Goal: Task Accomplishment & Management: Use online tool/utility

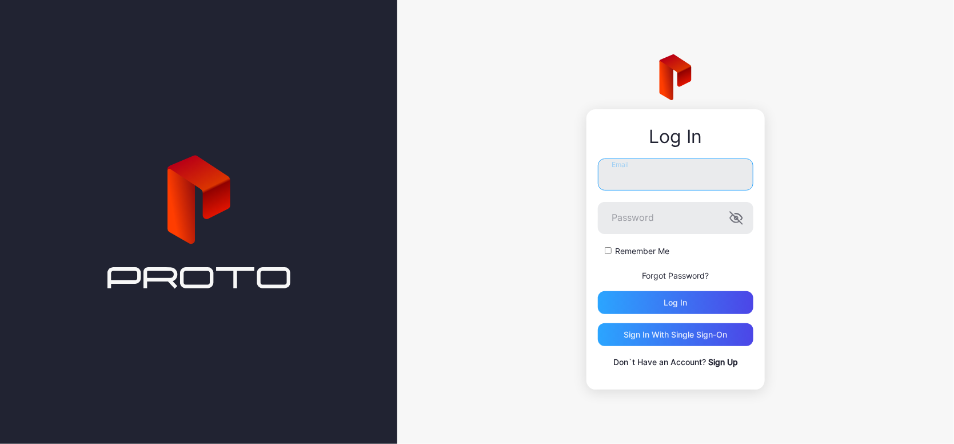
type input "**********"
click at [676, 303] on button "Log in" at bounding box center [676, 302] width 156 height 23
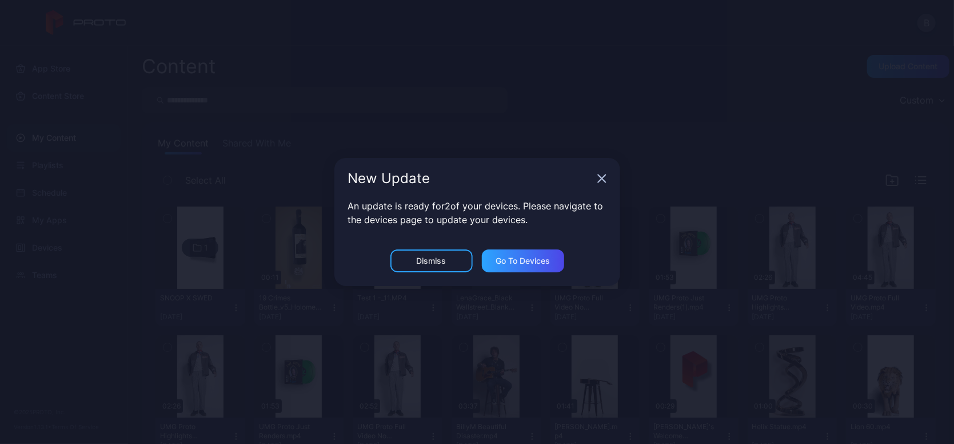
click at [451, 260] on div "Dismiss" at bounding box center [432, 260] width 82 height 23
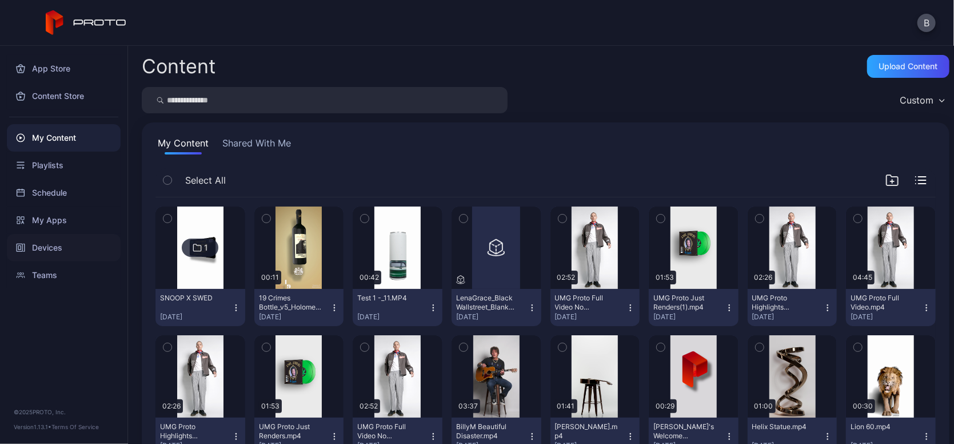
click at [56, 245] on div "Devices" at bounding box center [64, 247] width 114 height 27
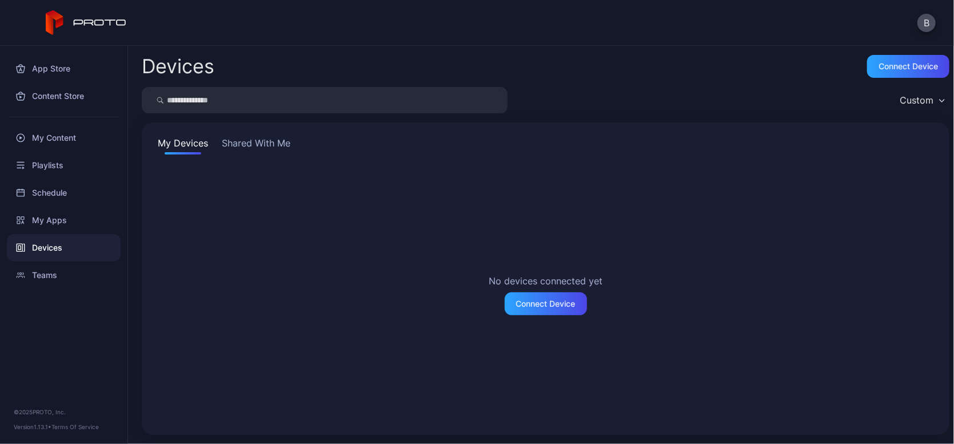
click at [260, 146] on button "Shared With Me" at bounding box center [256, 145] width 73 height 18
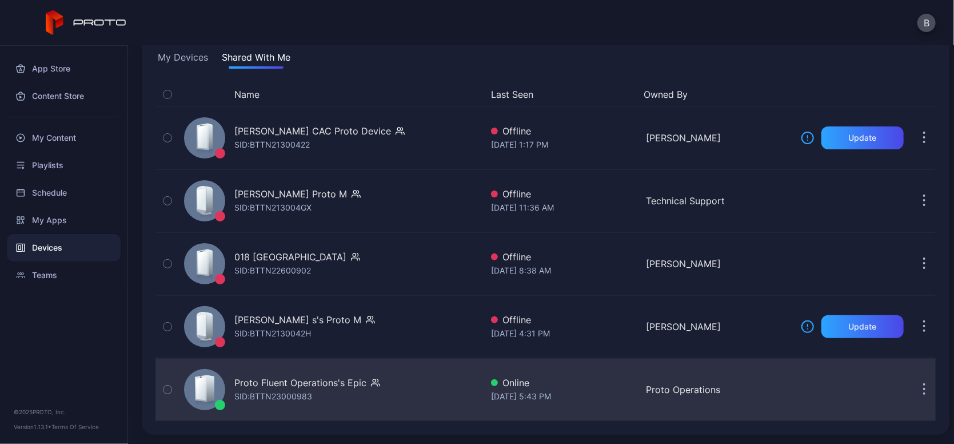
scroll to position [86, 0]
click at [166, 388] on icon "button" at bounding box center [168, 389] width 8 height 13
click at [165, 387] on icon "button" at bounding box center [167, 389] width 9 height 13
click at [293, 388] on div "Proto Fluent Operations's Epic" at bounding box center [300, 383] width 132 height 14
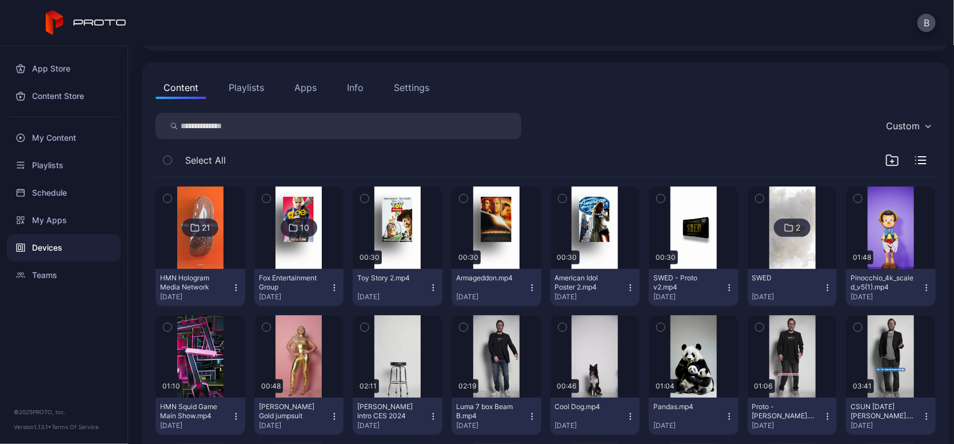
scroll to position [121, 0]
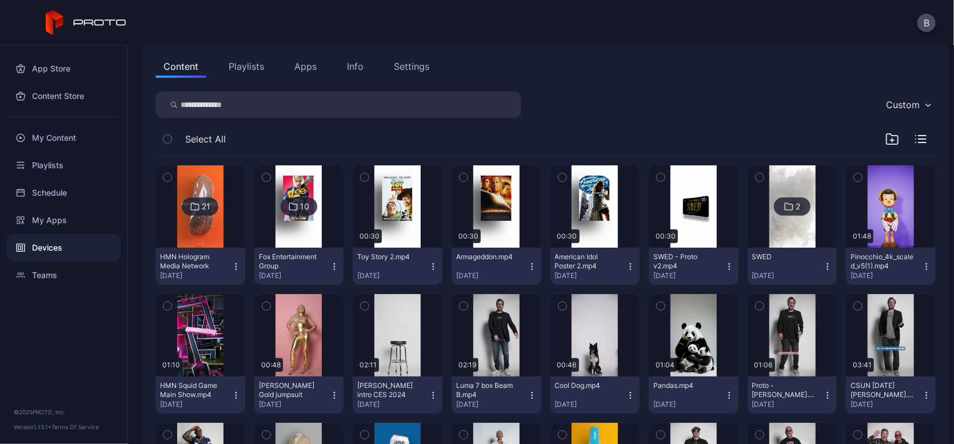
click at [302, 235] on img at bounding box center [299, 206] width 46 height 82
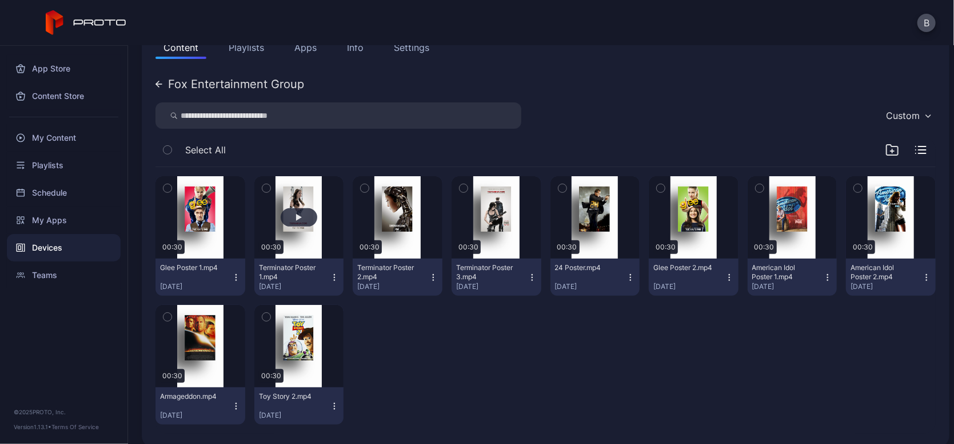
scroll to position [144, 0]
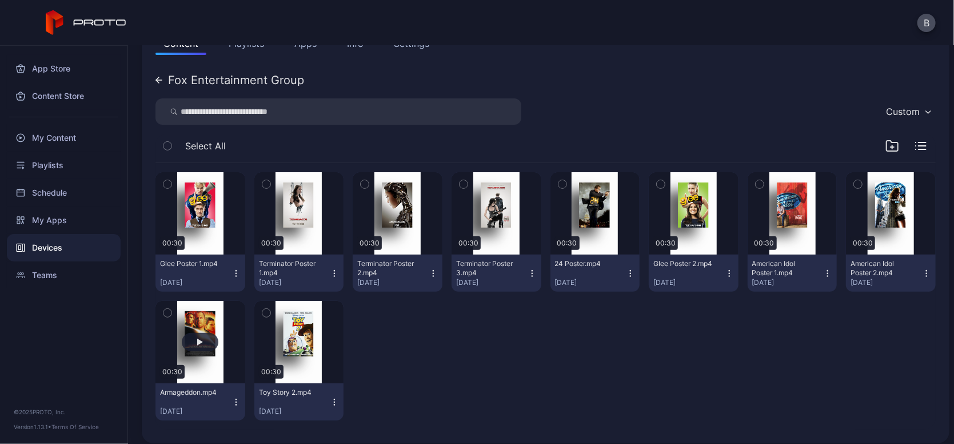
click at [204, 330] on button "button" at bounding box center [201, 342] width 90 height 82
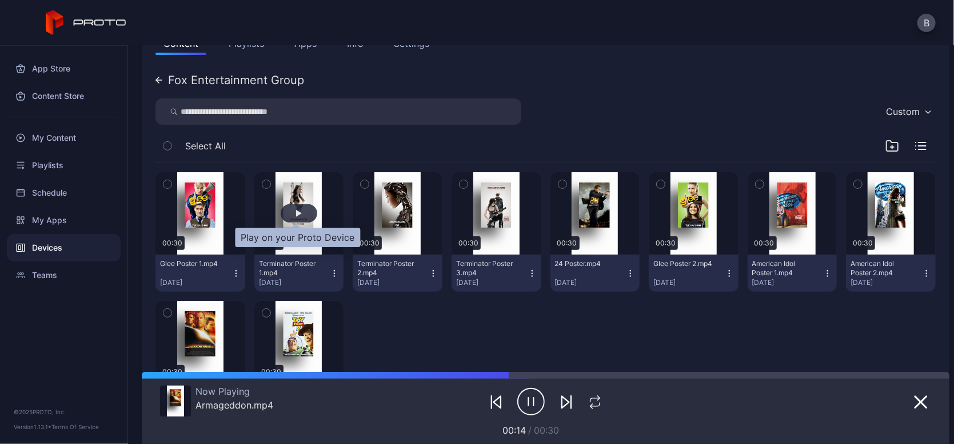
click at [300, 214] on div "button" at bounding box center [299, 213] width 37 height 18
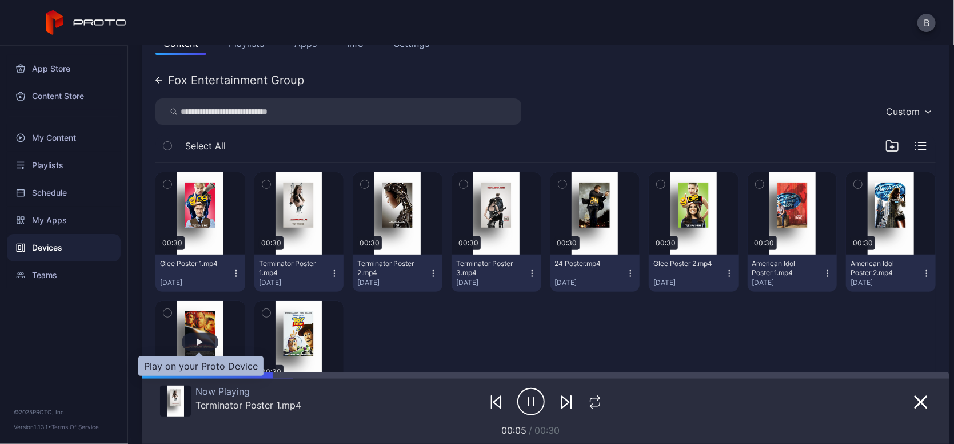
click at [204, 340] on div "button" at bounding box center [200, 342] width 37 height 18
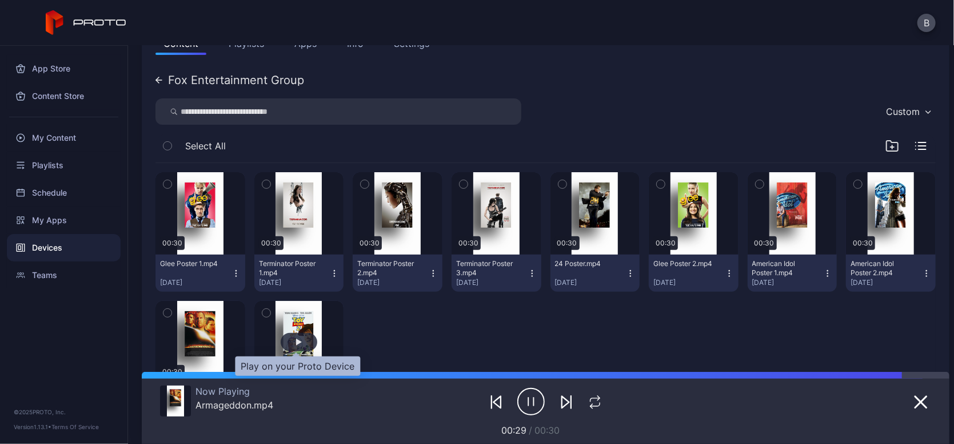
click at [304, 342] on div "button" at bounding box center [299, 342] width 37 height 18
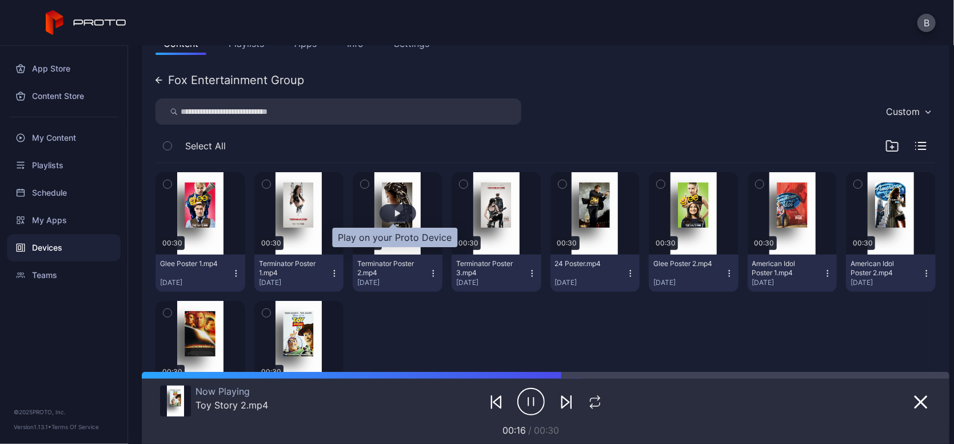
click at [388, 212] on div "button" at bounding box center [398, 213] width 37 height 18
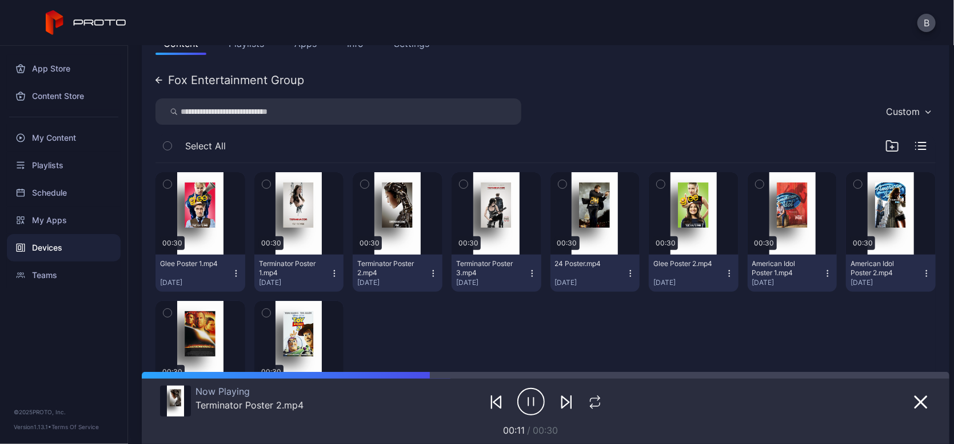
click at [157, 78] on icon at bounding box center [159, 80] width 7 height 7
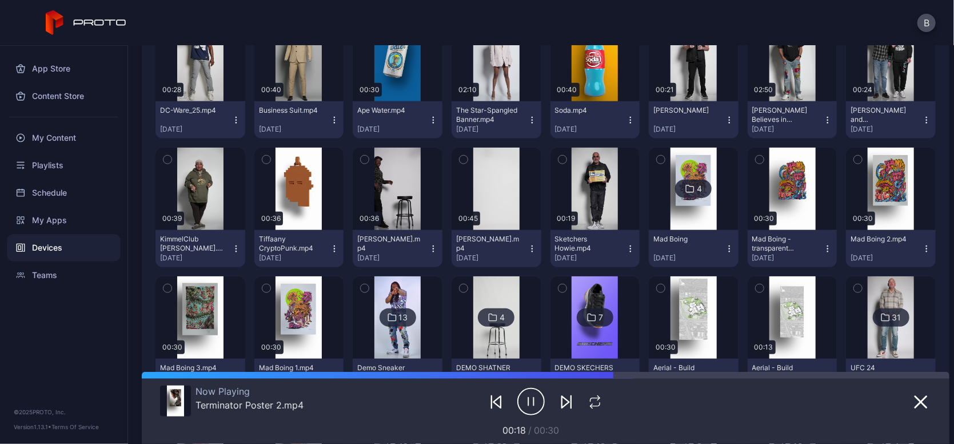
scroll to position [526, 0]
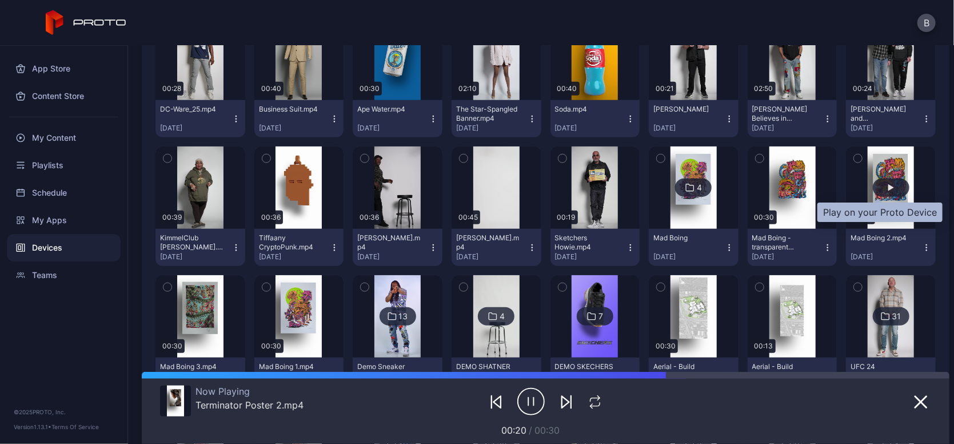
click at [873, 190] on div "button" at bounding box center [891, 187] width 37 height 18
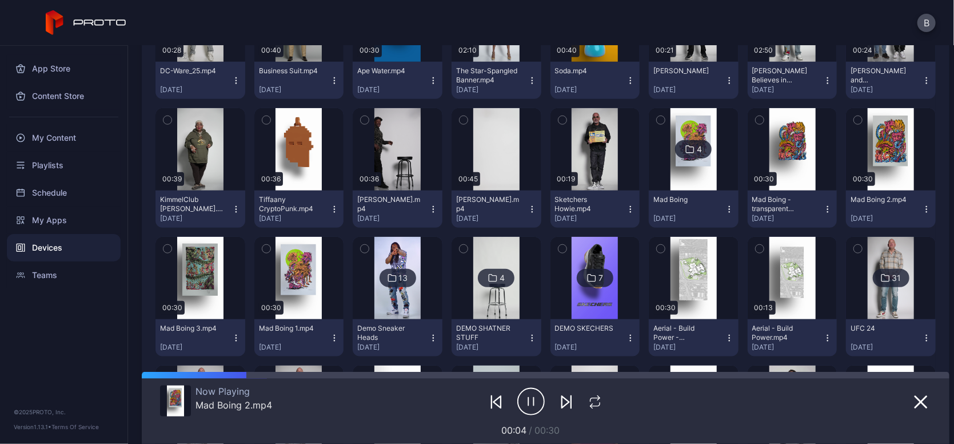
scroll to position [566, 0]
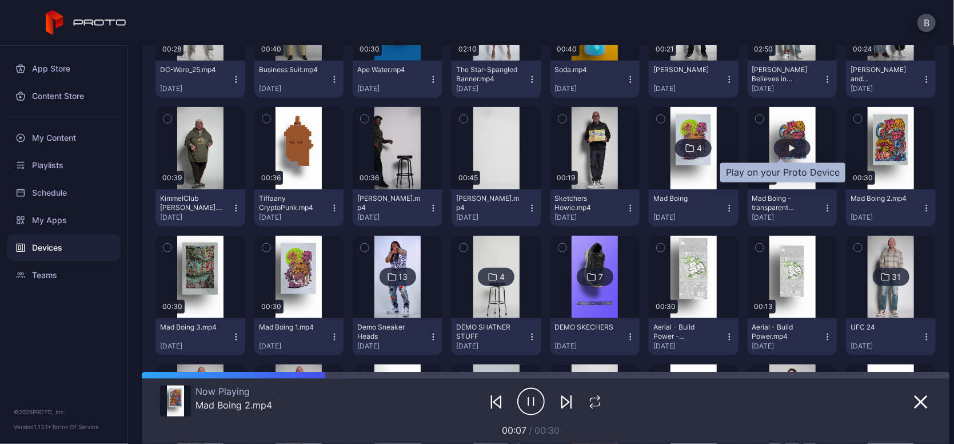
click at [790, 150] on div "button" at bounding box center [793, 148] width 6 height 7
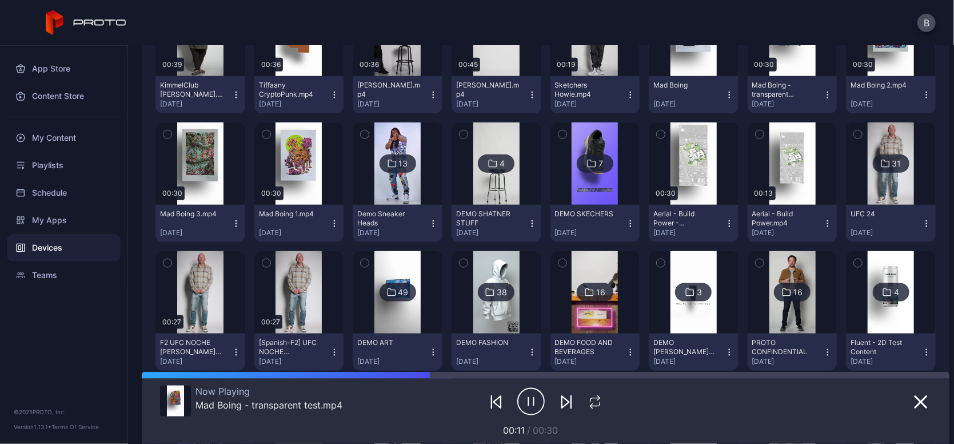
scroll to position [685, 0]
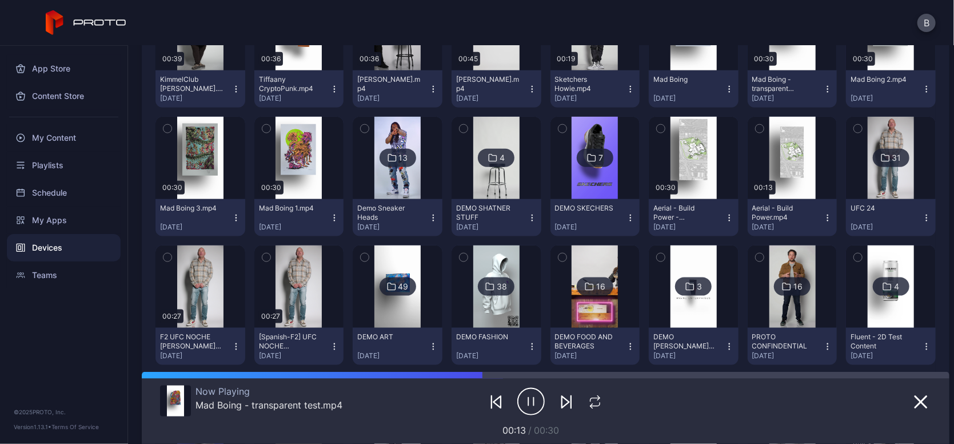
click at [407, 321] on img at bounding box center [398, 286] width 46 height 82
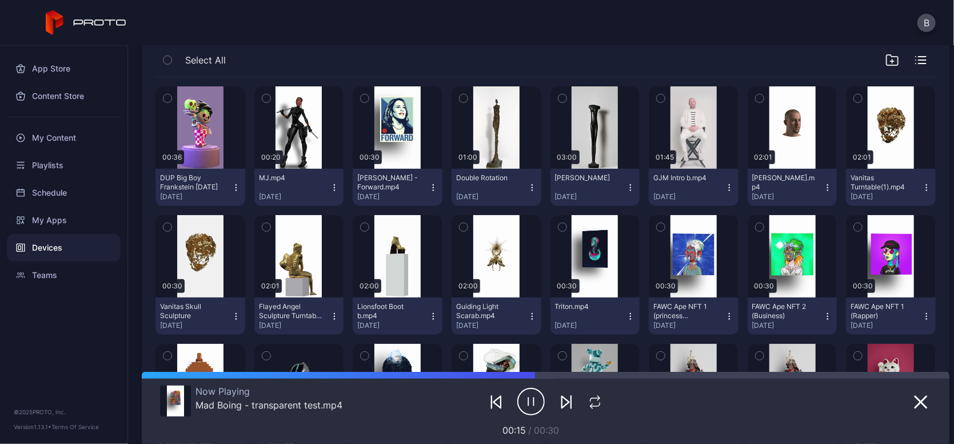
scroll to position [235, 0]
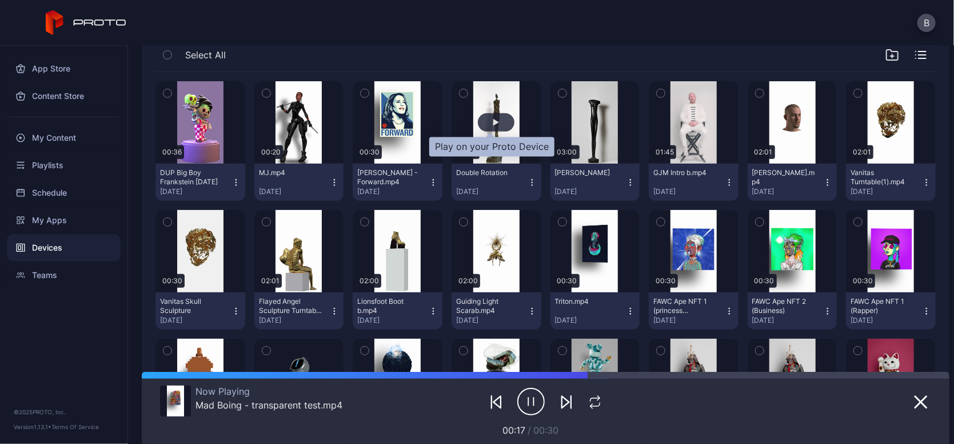
click at [486, 121] on div "button" at bounding box center [496, 122] width 37 height 18
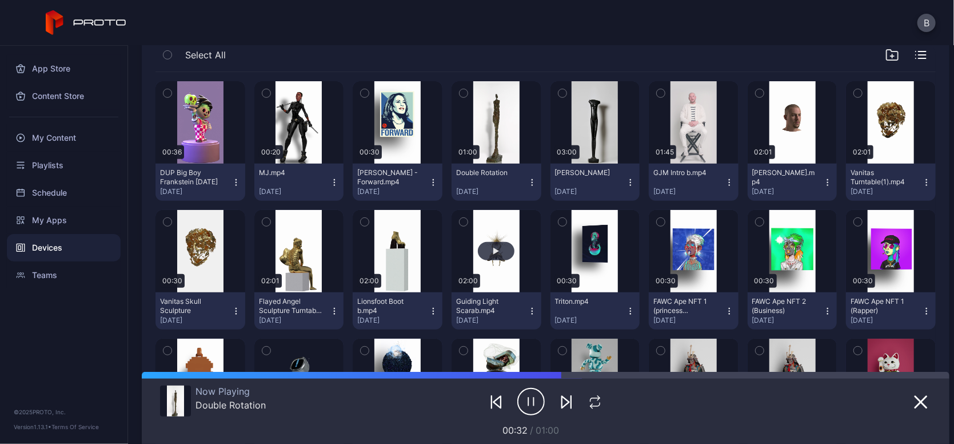
scroll to position [256, 0]
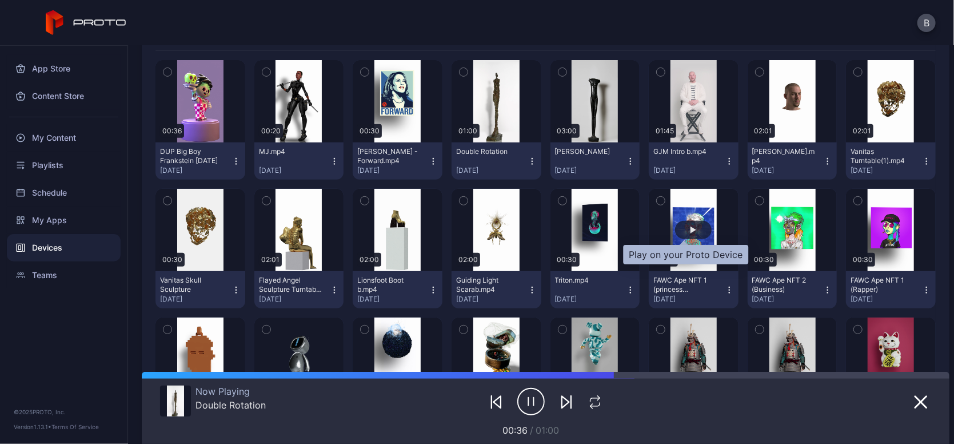
click at [688, 229] on div "button" at bounding box center [693, 230] width 37 height 18
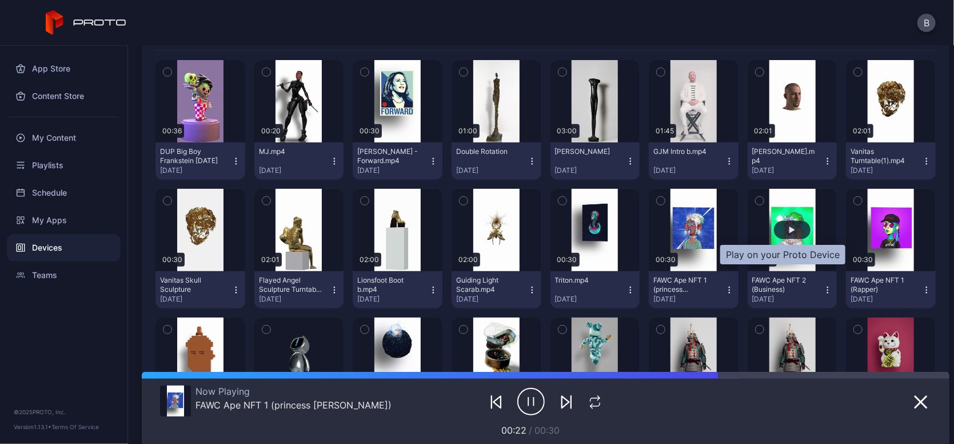
click at [790, 222] on div "button" at bounding box center [792, 230] width 37 height 18
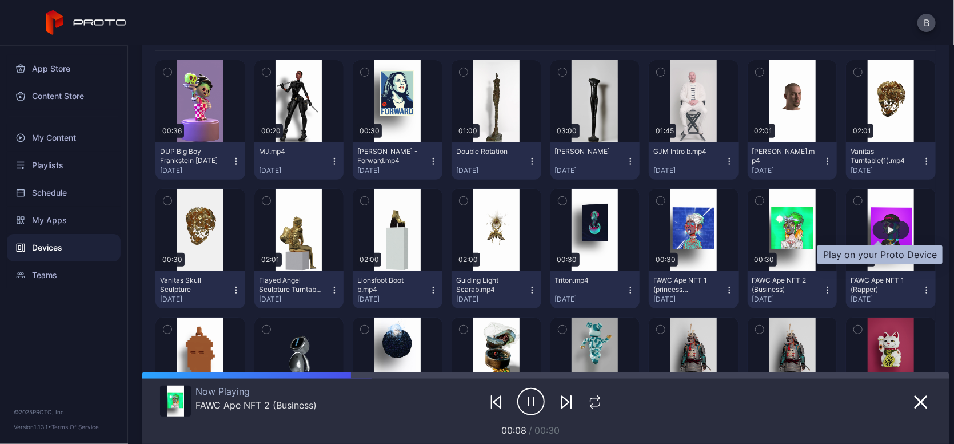
click at [876, 223] on div "button" at bounding box center [891, 230] width 37 height 18
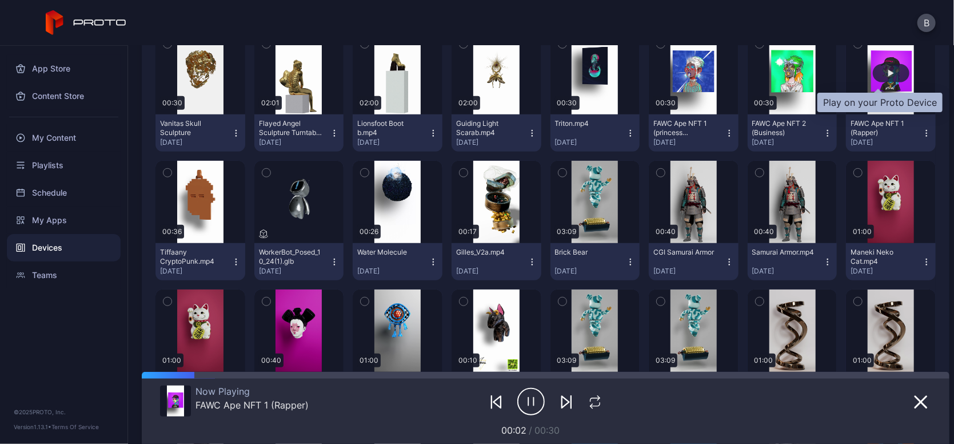
scroll to position [415, 0]
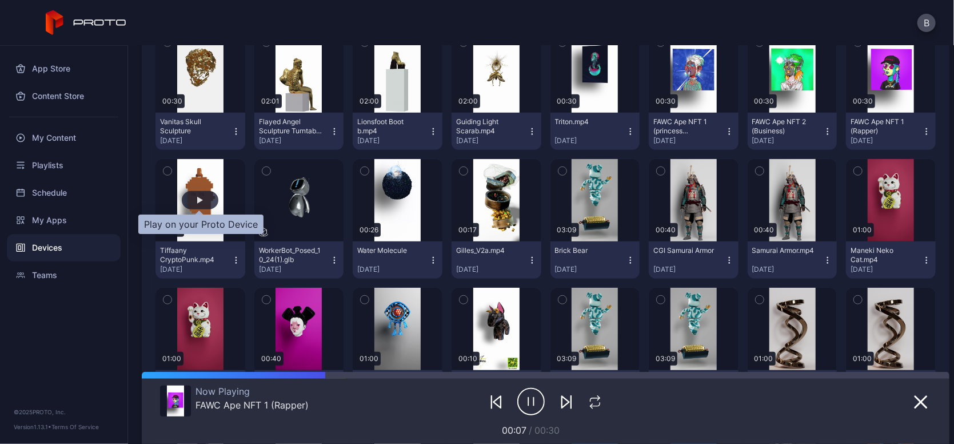
click at [201, 200] on div "button" at bounding box center [200, 200] width 6 height 7
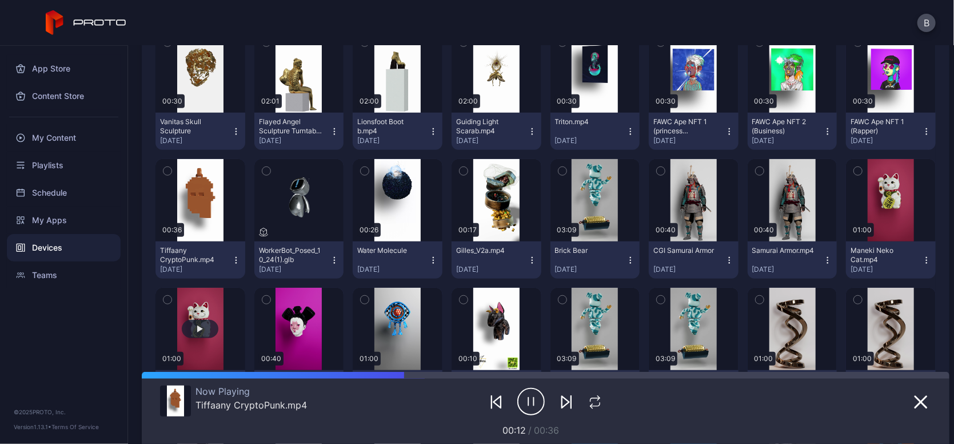
click at [184, 315] on button "button" at bounding box center [201, 329] width 90 height 82
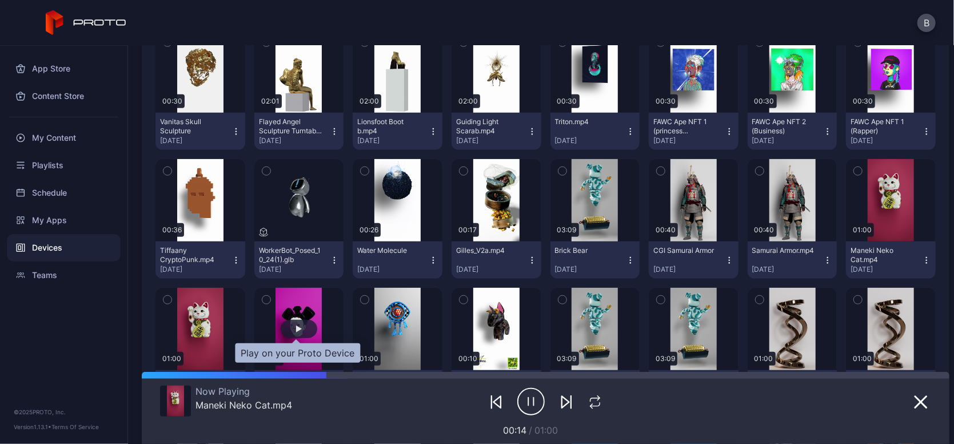
click at [284, 321] on div "button" at bounding box center [299, 329] width 37 height 18
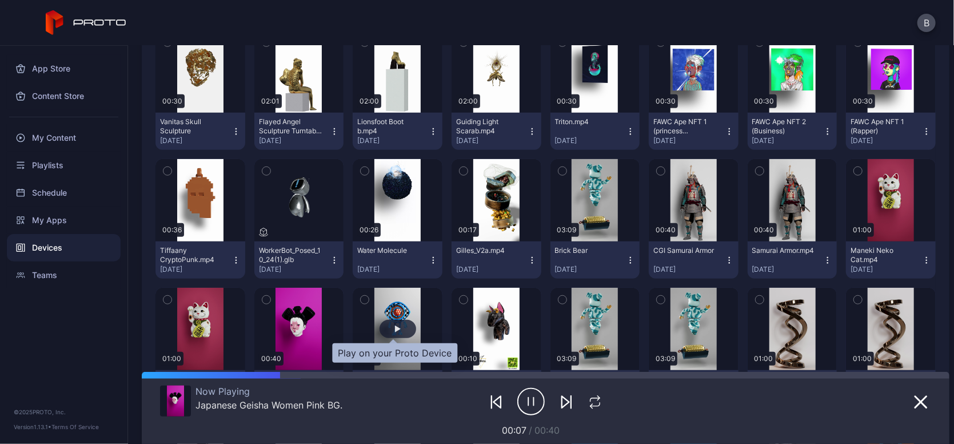
click at [395, 325] on div "button" at bounding box center [398, 328] width 6 height 7
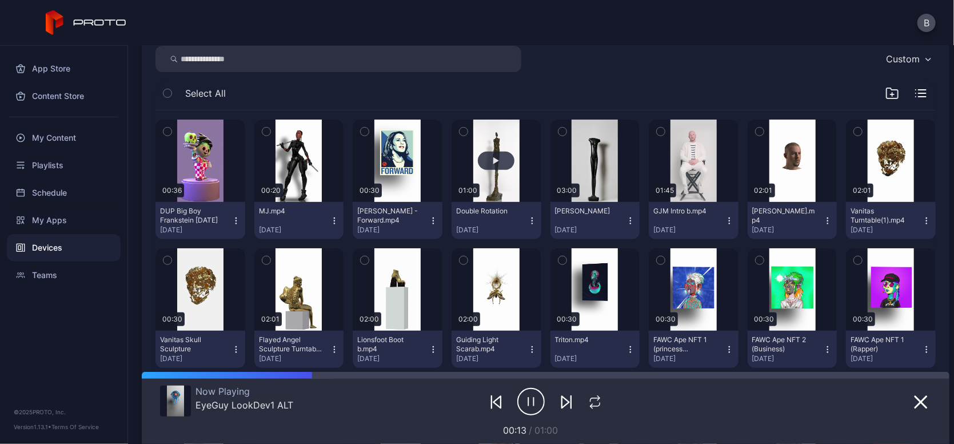
scroll to position [199, 0]
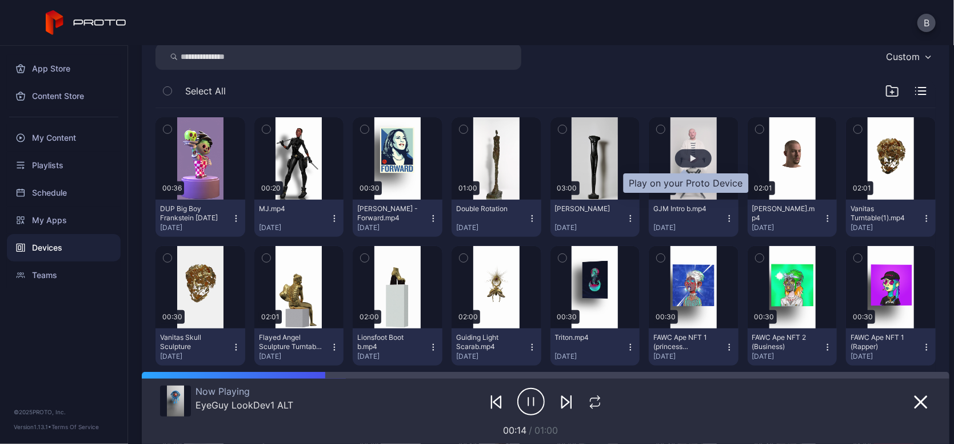
click at [679, 162] on div "button" at bounding box center [693, 158] width 37 height 18
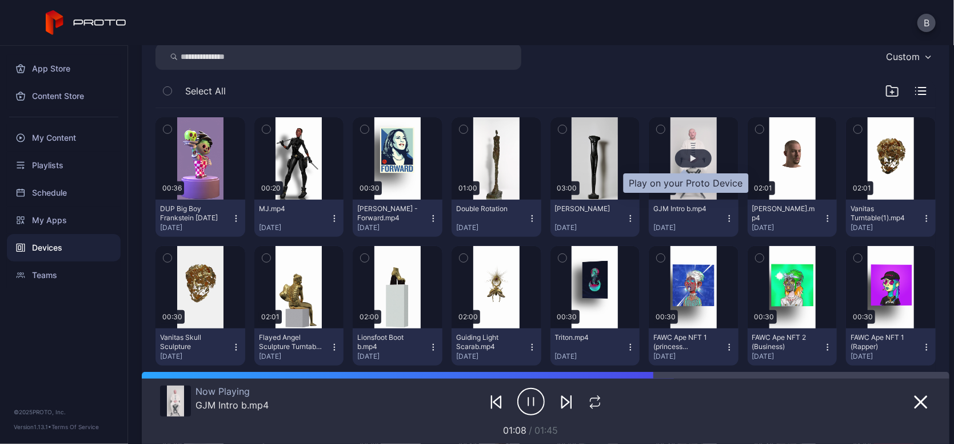
click at [675, 156] on div "button" at bounding box center [693, 158] width 37 height 18
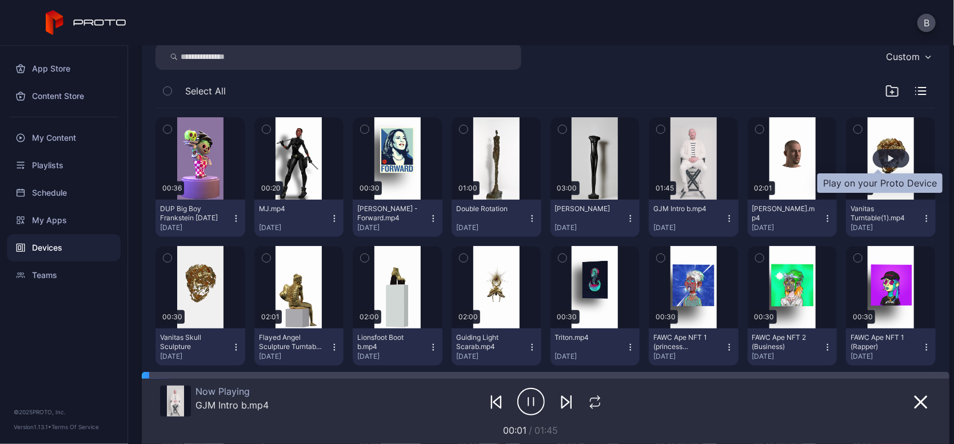
click at [889, 158] on div "button" at bounding box center [892, 158] width 6 height 7
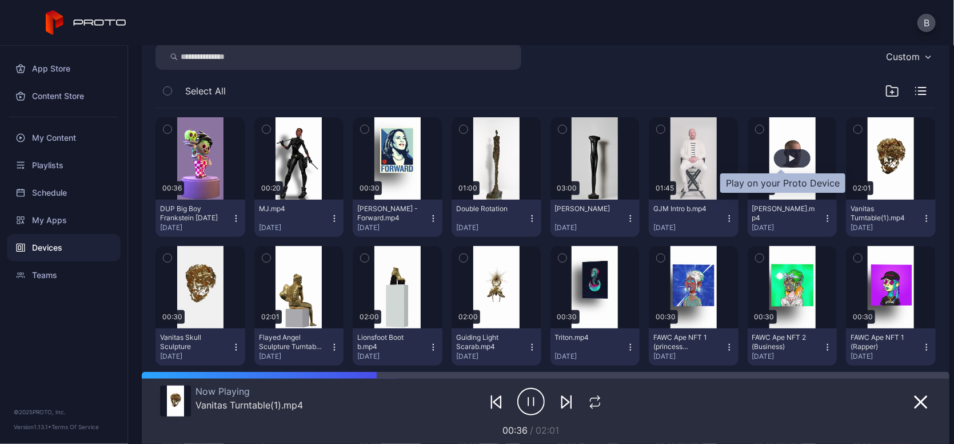
click at [774, 157] on div "button" at bounding box center [792, 158] width 37 height 18
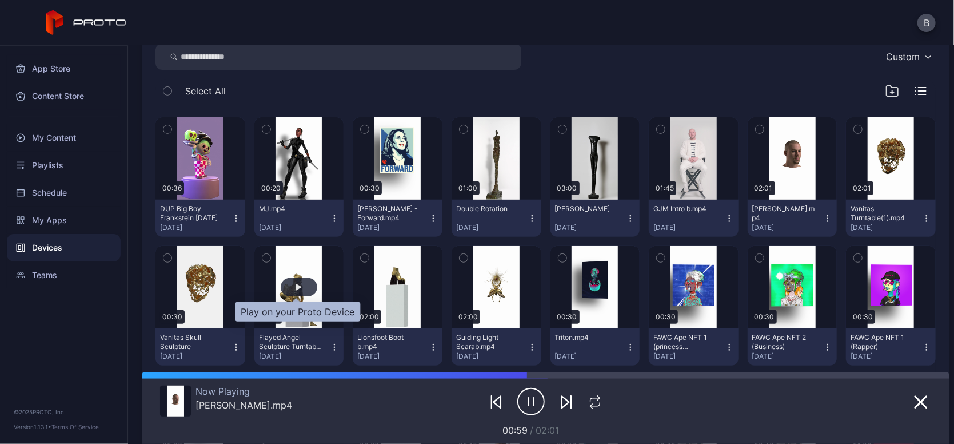
click at [285, 284] on div "button" at bounding box center [299, 287] width 37 height 18
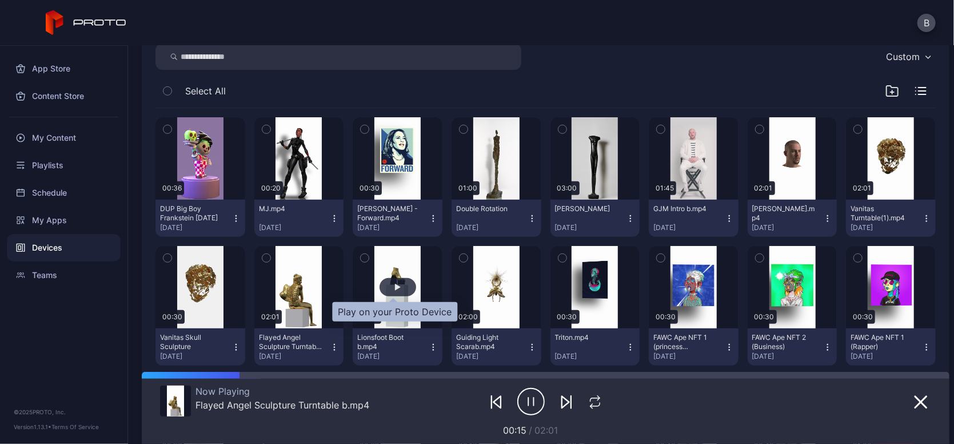
click at [394, 290] on div "button" at bounding box center [398, 287] width 37 height 18
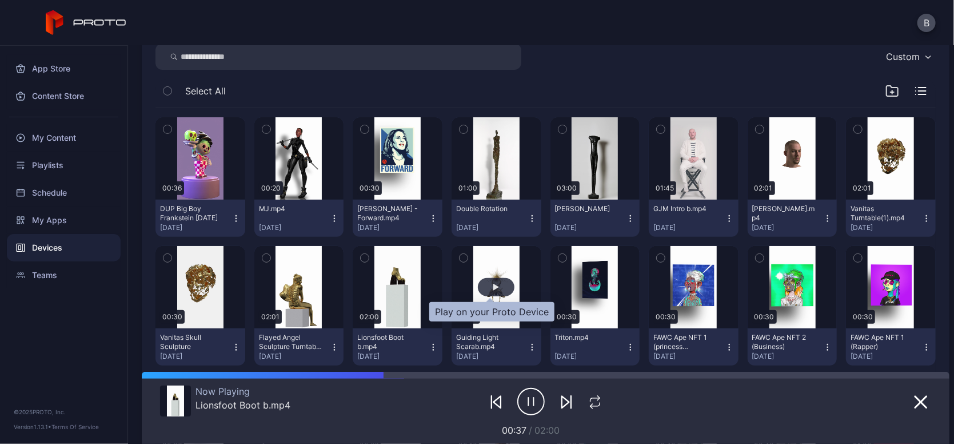
click at [494, 290] on div "button" at bounding box center [497, 287] width 6 height 7
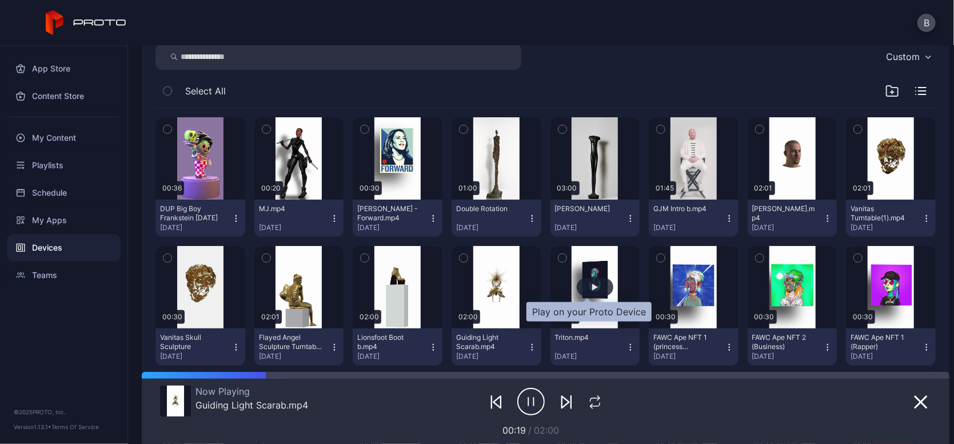
click at [592, 287] on div "button" at bounding box center [595, 287] width 37 height 18
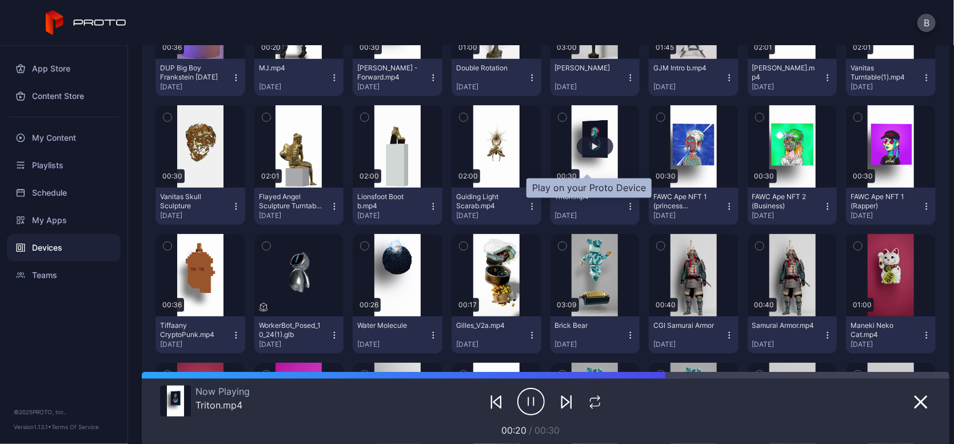
scroll to position [341, 0]
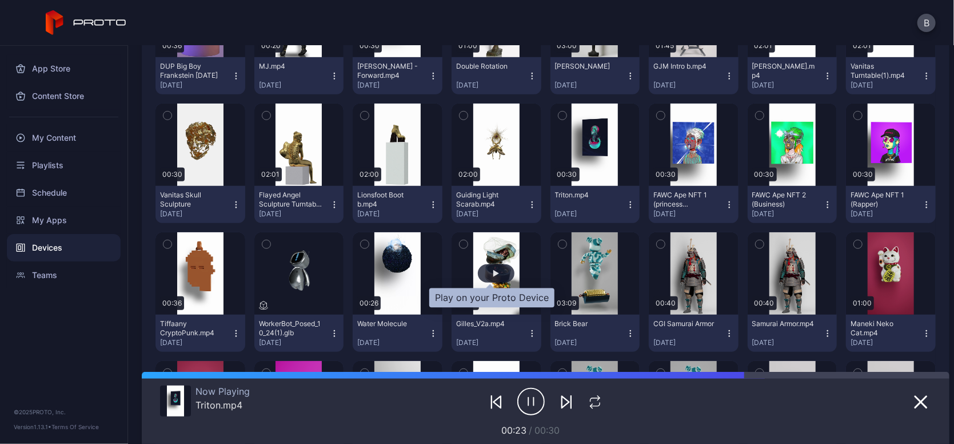
click at [494, 275] on div "button" at bounding box center [497, 273] width 6 height 7
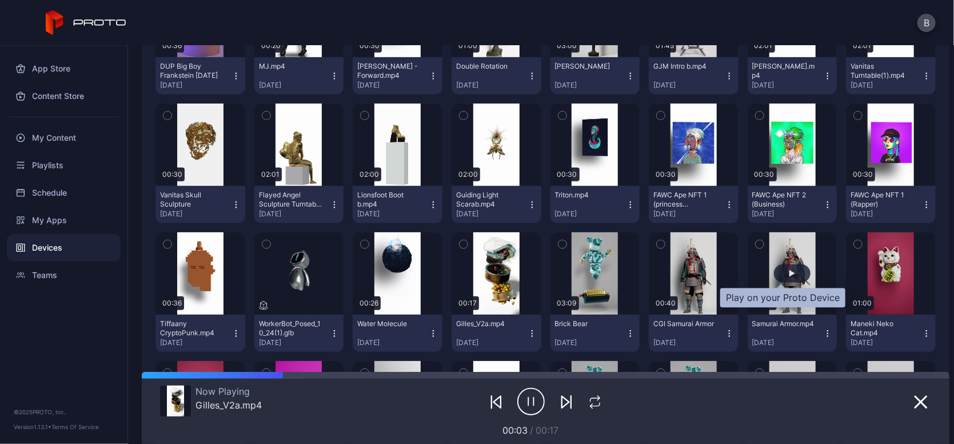
click at [790, 271] on div "button" at bounding box center [793, 273] width 6 height 7
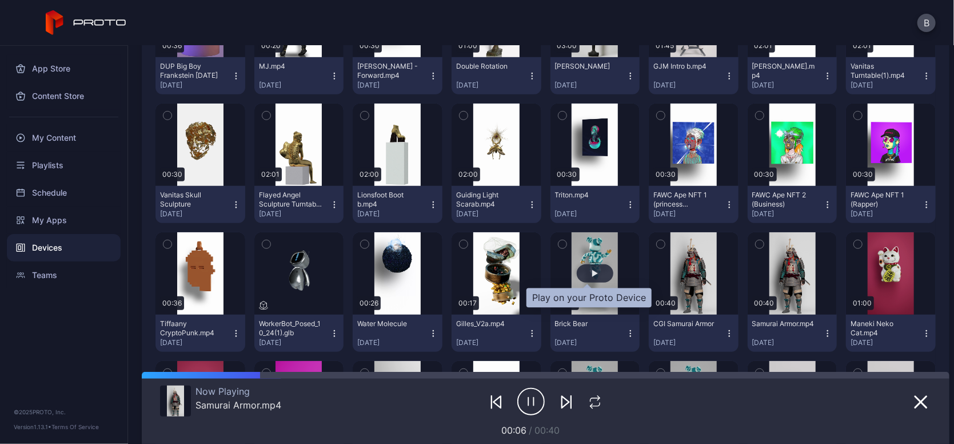
click at [594, 280] on div "button" at bounding box center [595, 273] width 37 height 18
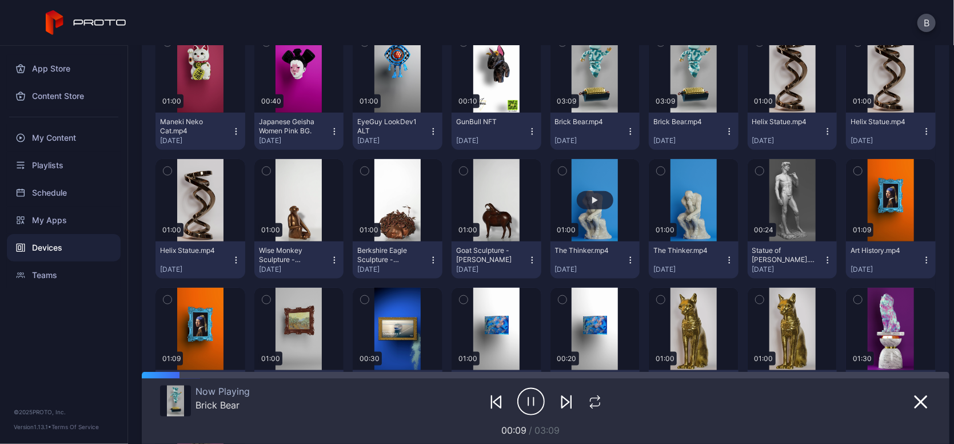
scroll to position [674, 0]
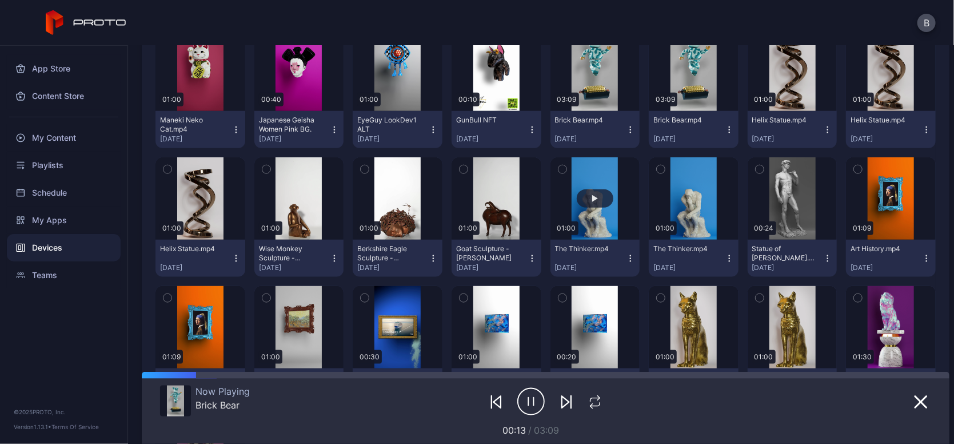
click at [588, 216] on button "button" at bounding box center [596, 198] width 90 height 82
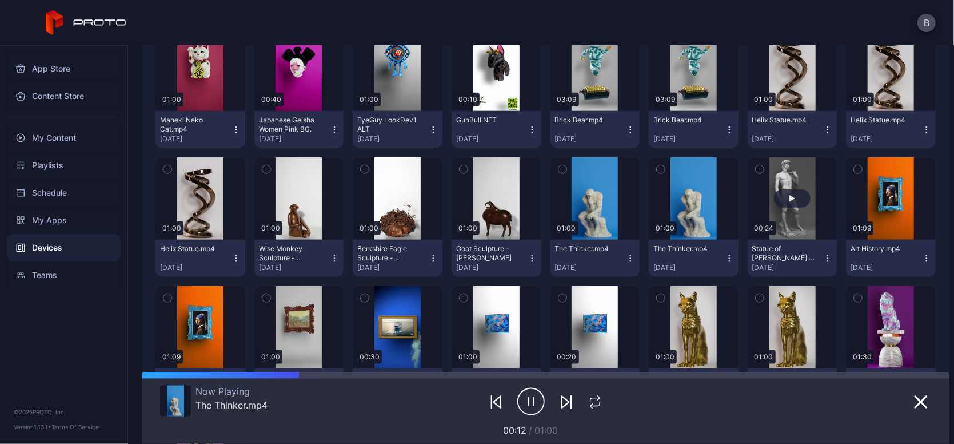
click at [776, 186] on button "button" at bounding box center [793, 198] width 90 height 82
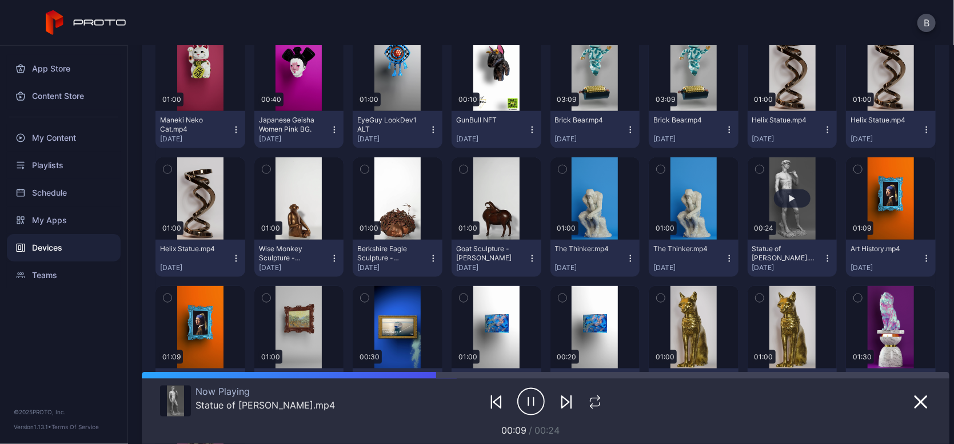
scroll to position [687, 0]
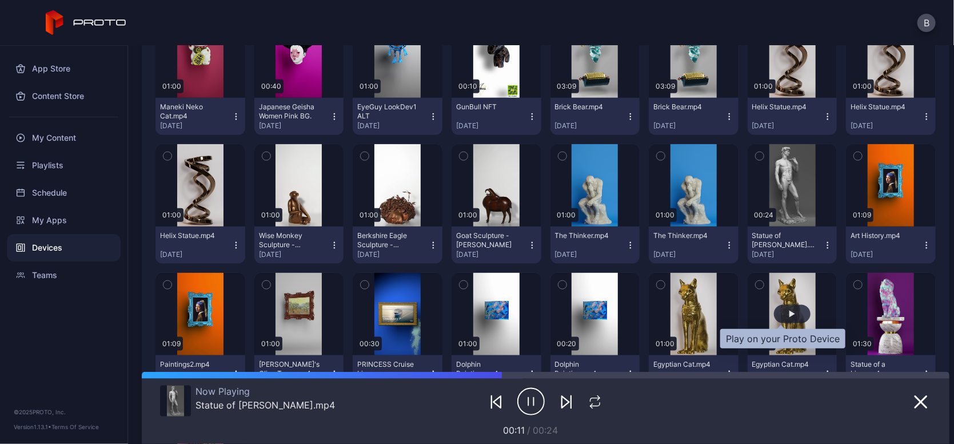
click at [774, 316] on div "button" at bounding box center [792, 314] width 37 height 18
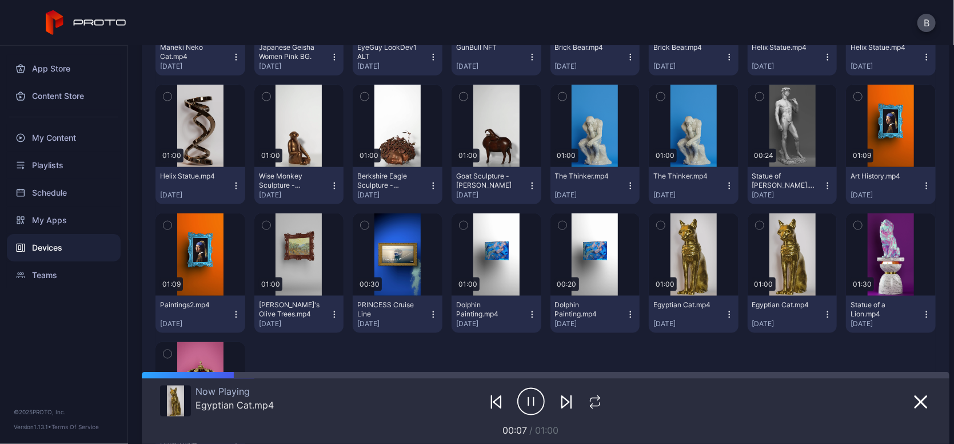
scroll to position [747, 0]
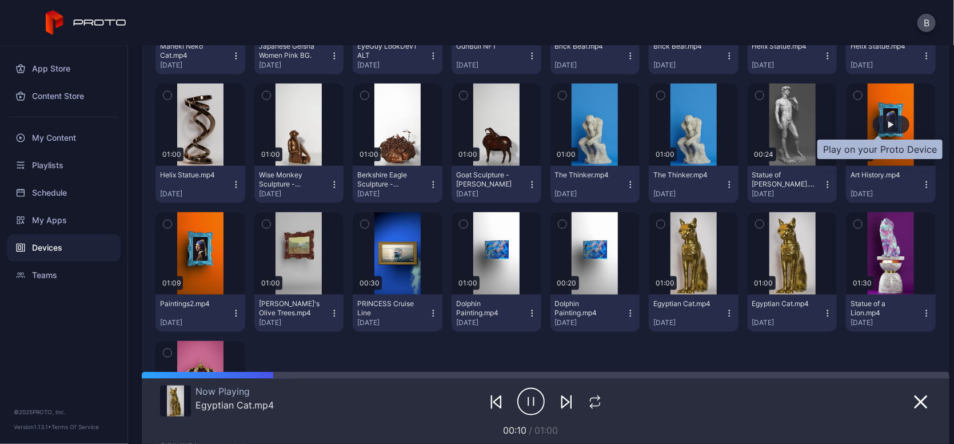
click at [875, 129] on div "button" at bounding box center [891, 125] width 37 height 18
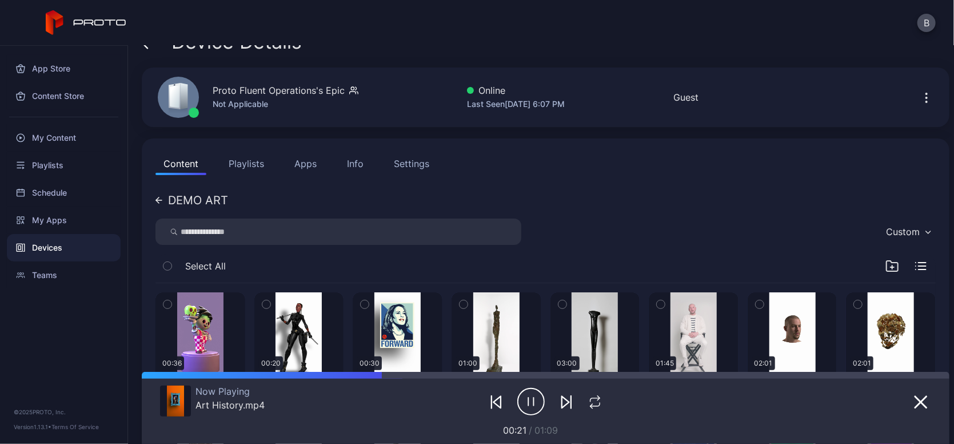
scroll to position [23, 0]
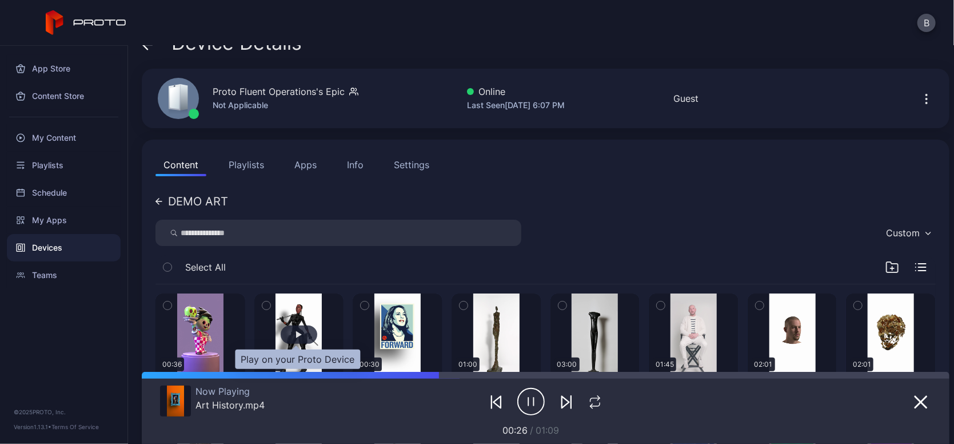
click at [296, 337] on div "button" at bounding box center [299, 334] width 6 height 7
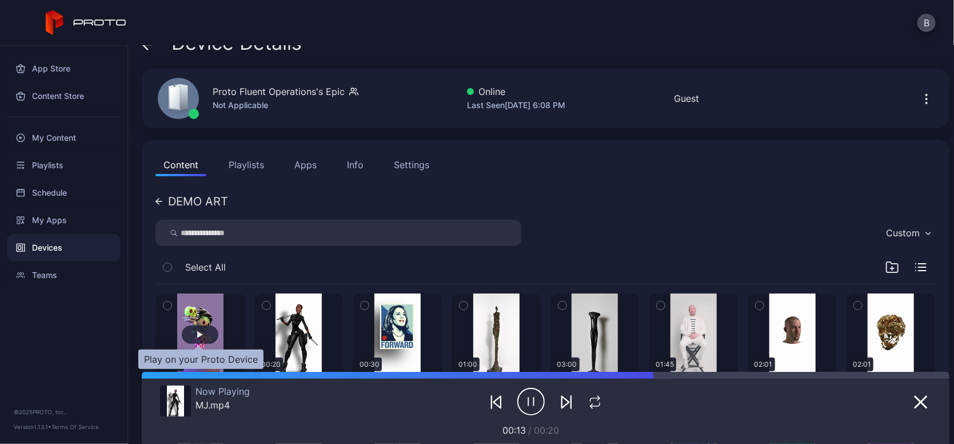
click at [199, 337] on div "button" at bounding box center [200, 334] width 6 height 7
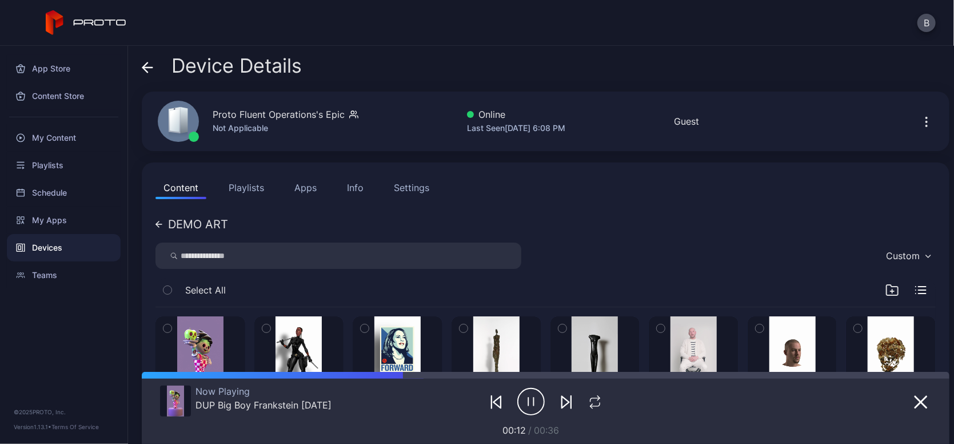
scroll to position [0, 0]
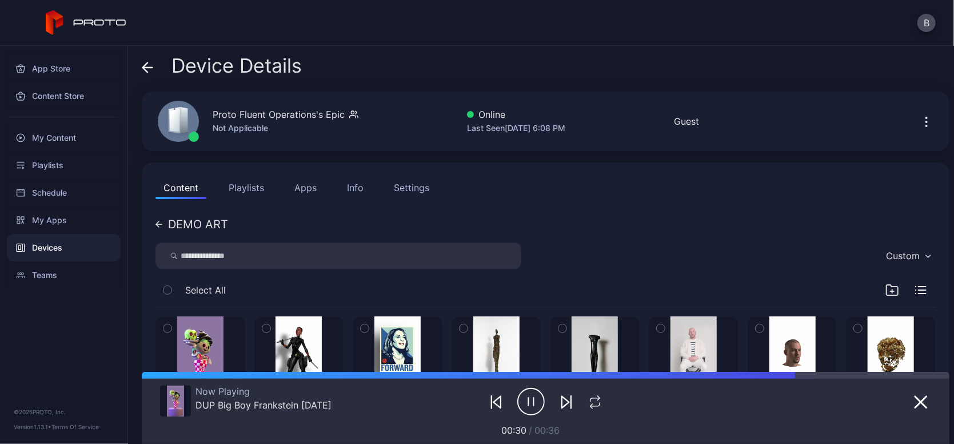
click at [151, 77] on div "Device Details" at bounding box center [222, 68] width 160 height 27
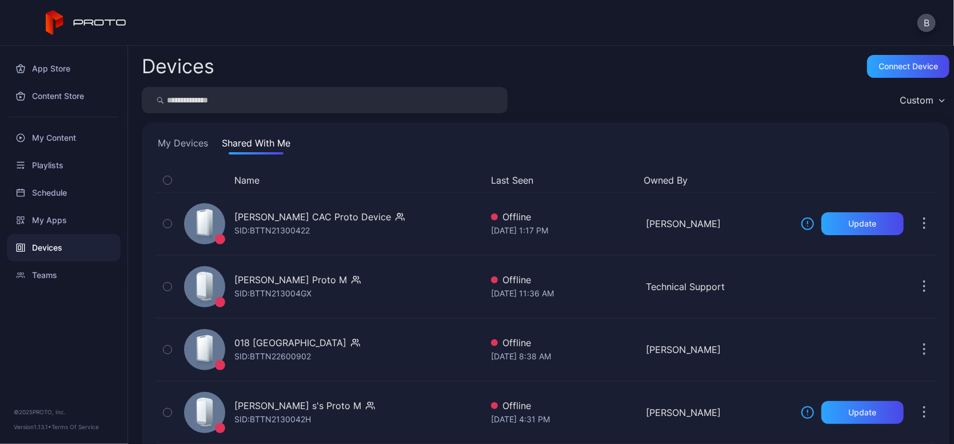
scroll to position [85, 0]
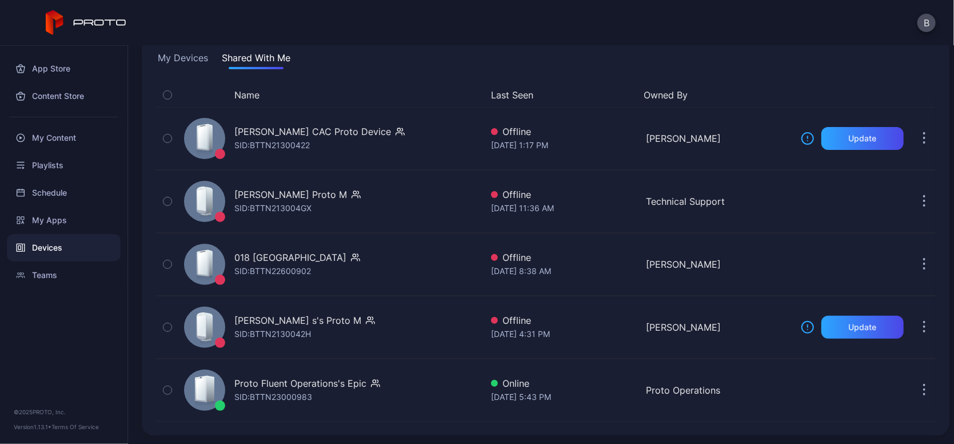
click at [58, 242] on div "Devices" at bounding box center [64, 247] width 114 height 27
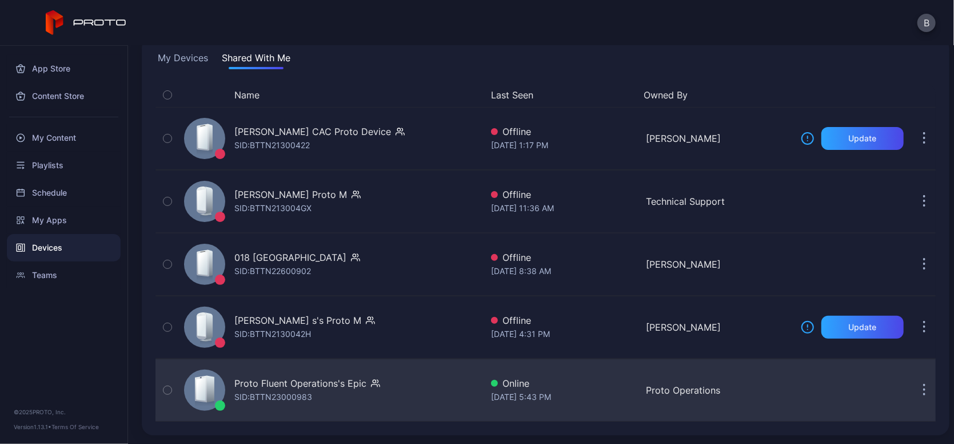
click at [246, 380] on div "Proto Fluent Operations's Epic" at bounding box center [300, 383] width 132 height 14
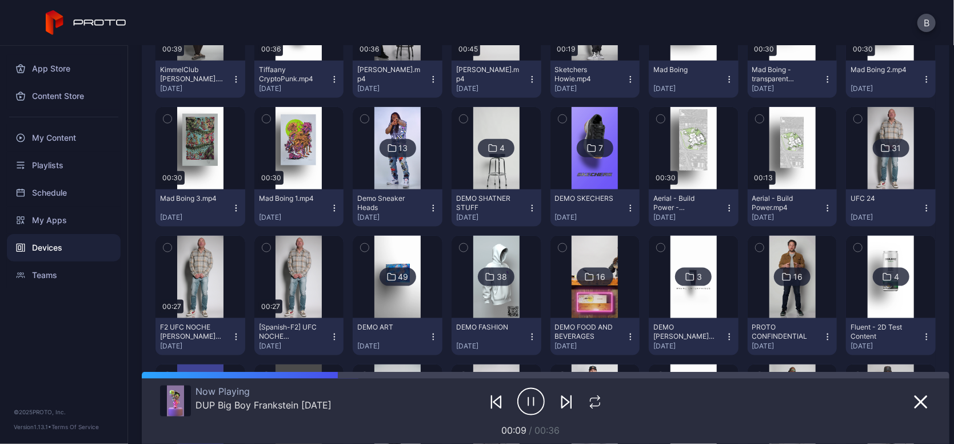
scroll to position [718, 0]
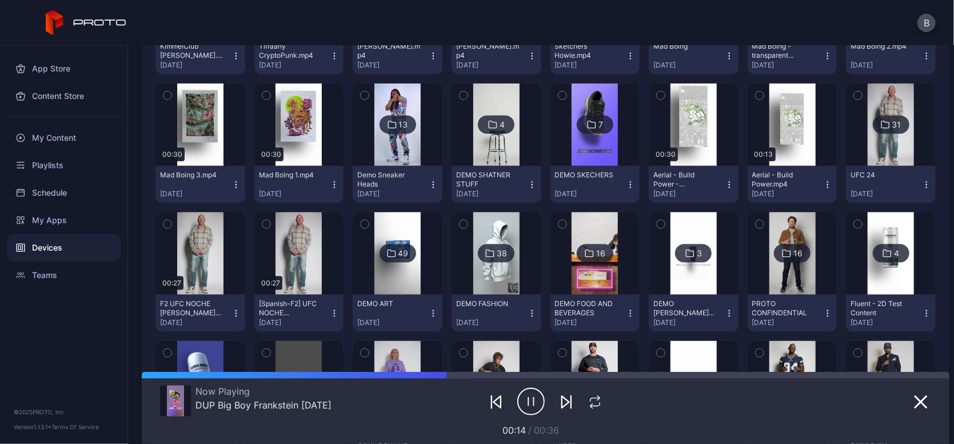
click at [487, 278] on img at bounding box center [496, 253] width 46 height 82
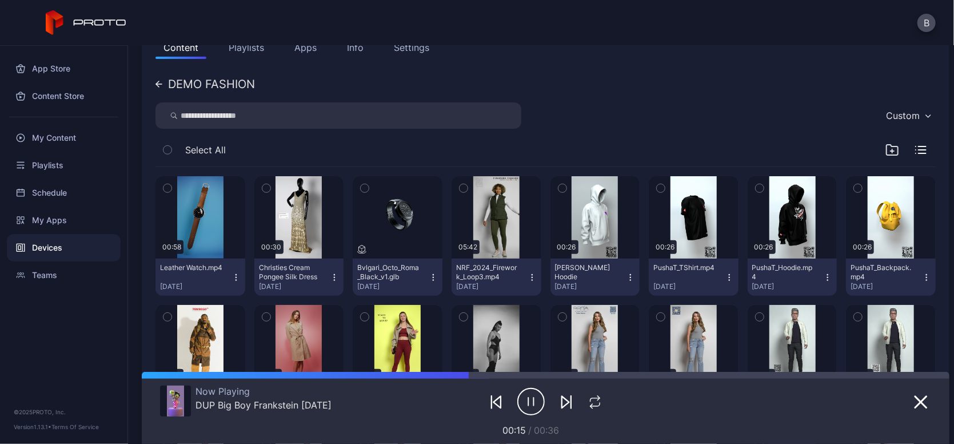
scroll to position [154, 0]
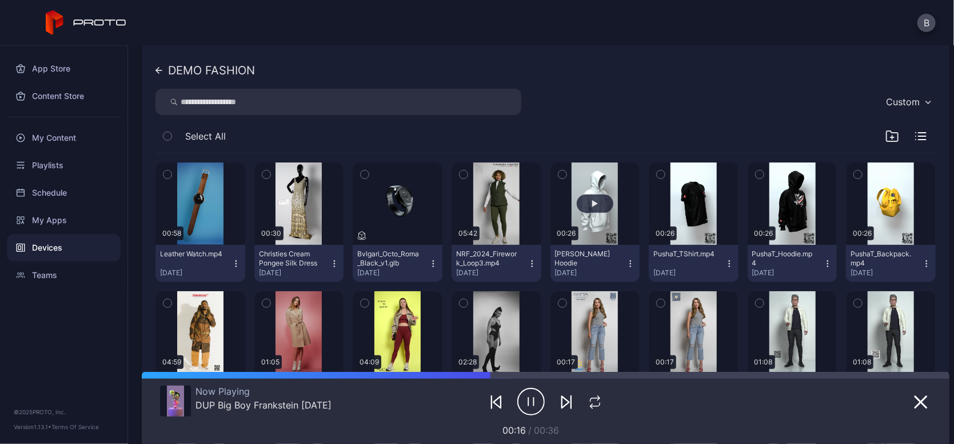
click at [592, 188] on button "button" at bounding box center [596, 203] width 90 height 82
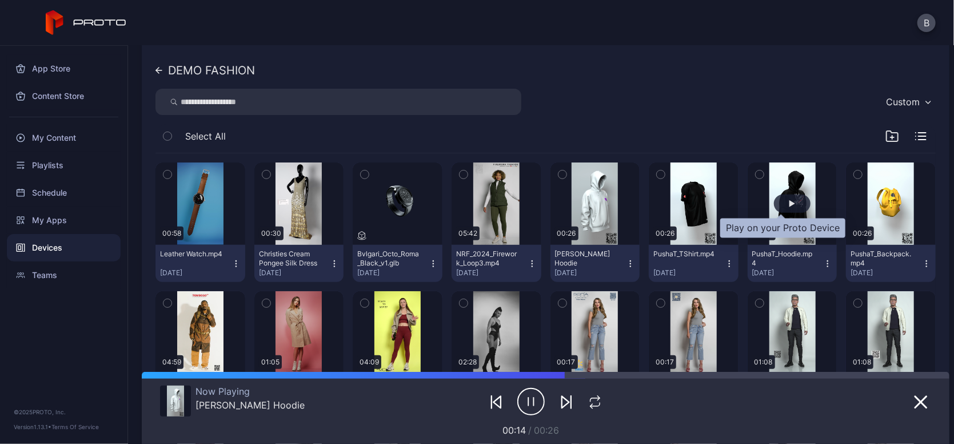
click at [790, 200] on div "button" at bounding box center [793, 203] width 6 height 7
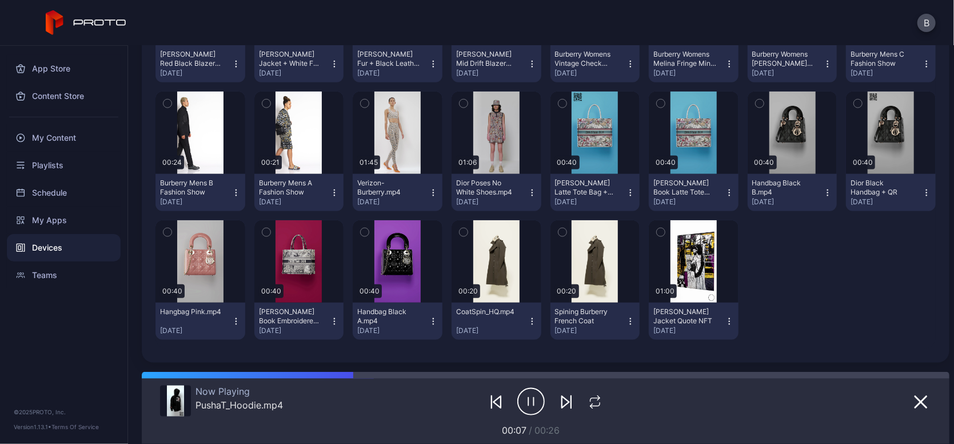
scroll to position [610, 0]
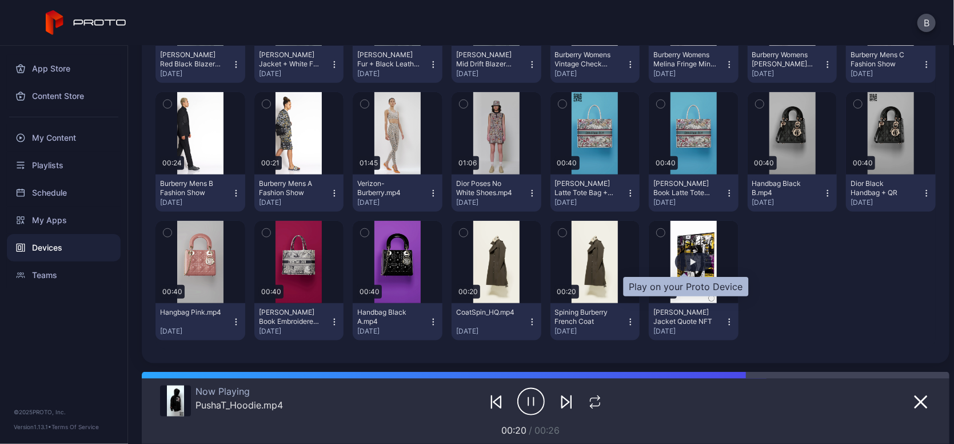
click at [691, 265] on div "button" at bounding box center [694, 261] width 6 height 7
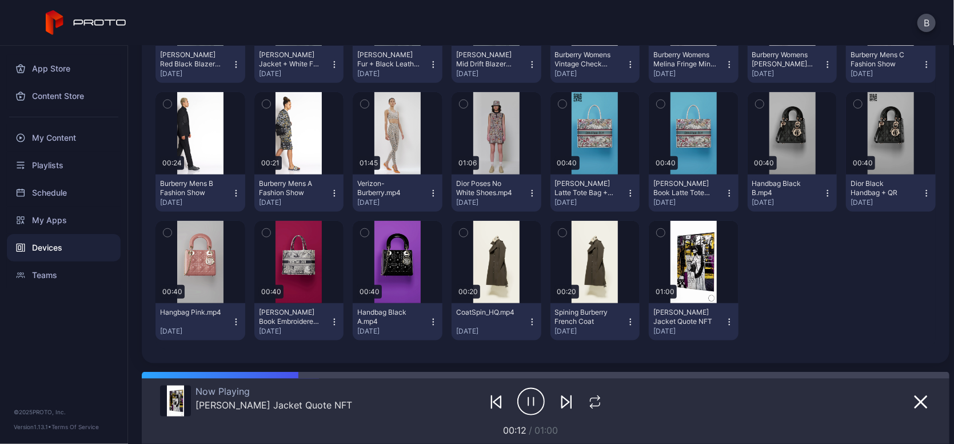
click at [525, 401] on icon "button" at bounding box center [531, 401] width 27 height 29
drag, startPoint x: 287, startPoint y: 378, endPoint x: 147, endPoint y: 363, distance: 140.9
click at [147, 363] on div "Device Details Proto Fluent Operations's Epic Not Applicable Online Last Seen […" at bounding box center [541, 245] width 826 height 398
click at [529, 401] on icon "button" at bounding box center [532, 401] width 9 height 11
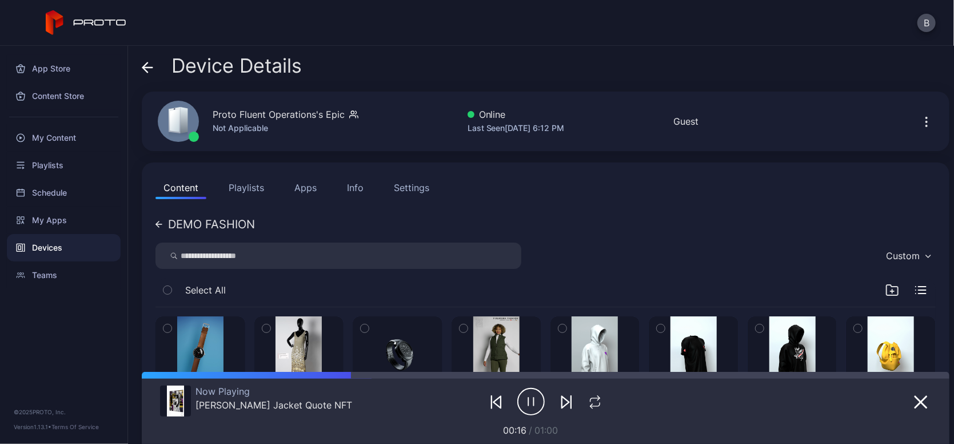
scroll to position [0, 0]
click at [150, 67] on icon at bounding box center [148, 67] width 10 height 0
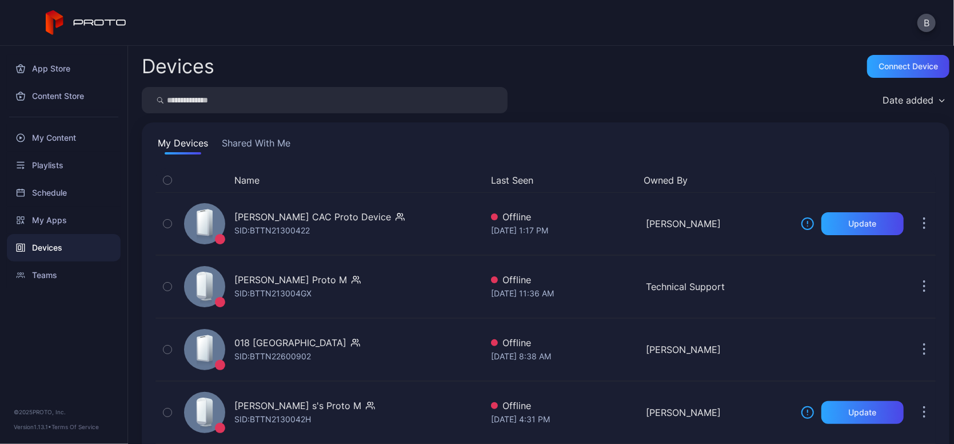
scroll to position [85, 0]
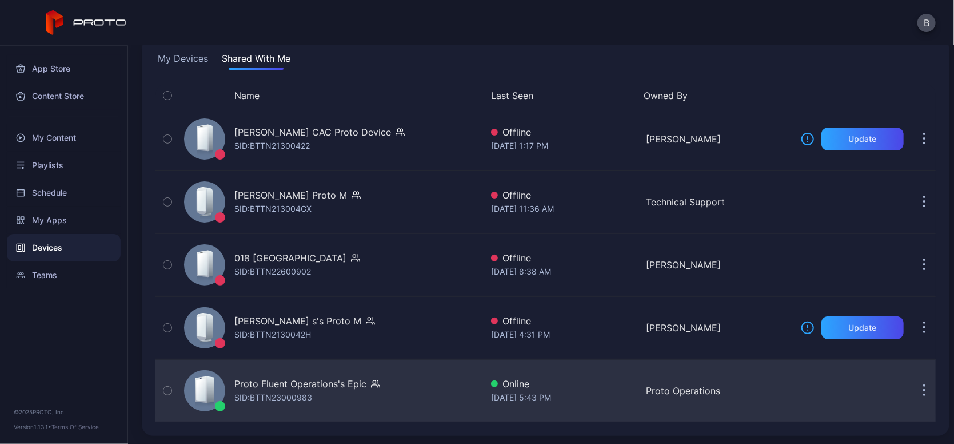
click at [287, 383] on div "Proto Fluent Operations's Epic" at bounding box center [300, 384] width 132 height 14
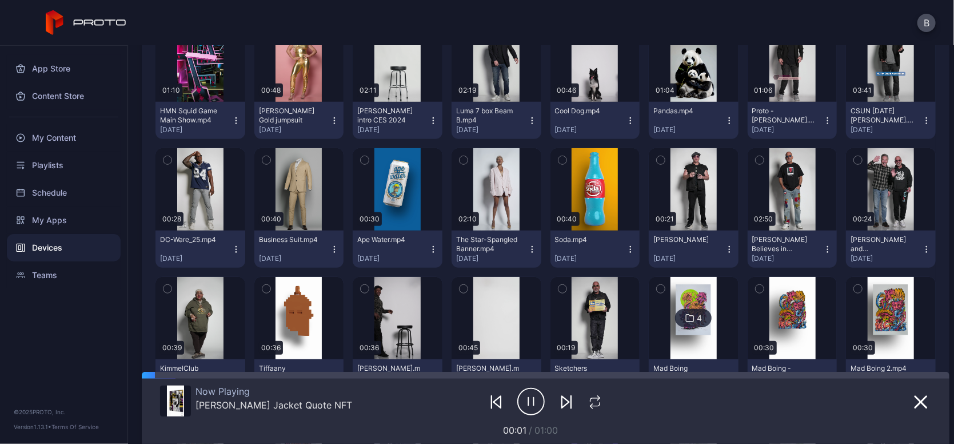
scroll to position [397, 0]
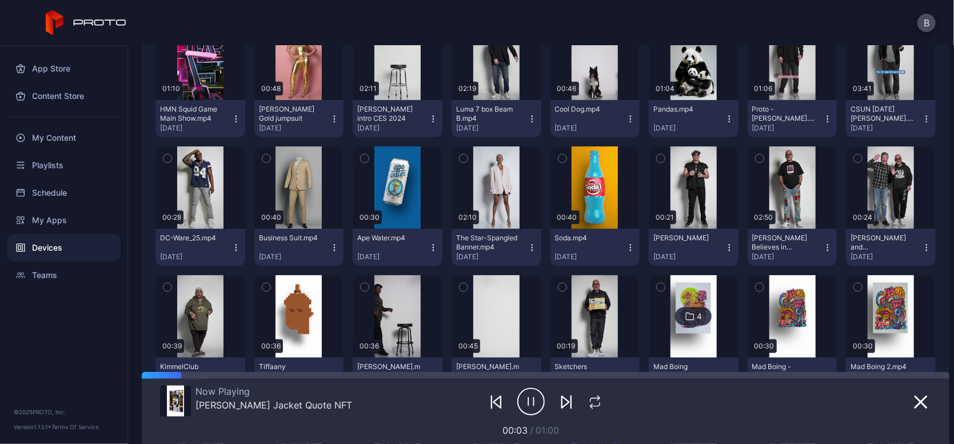
click at [523, 402] on icon "button" at bounding box center [531, 401] width 27 height 29
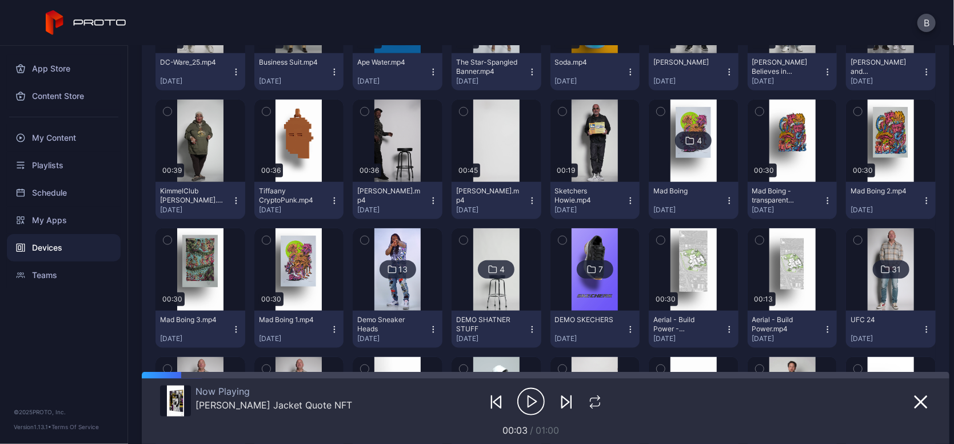
scroll to position [575, 0]
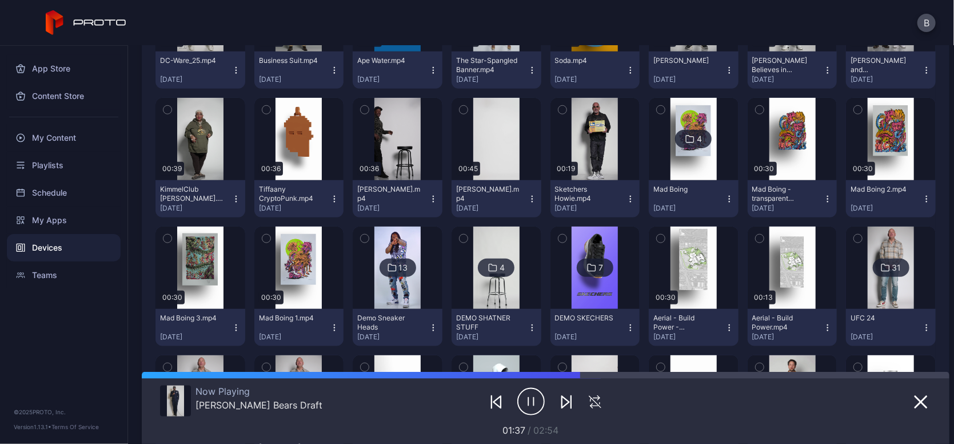
click at [396, 279] on img at bounding box center [398, 267] width 46 height 82
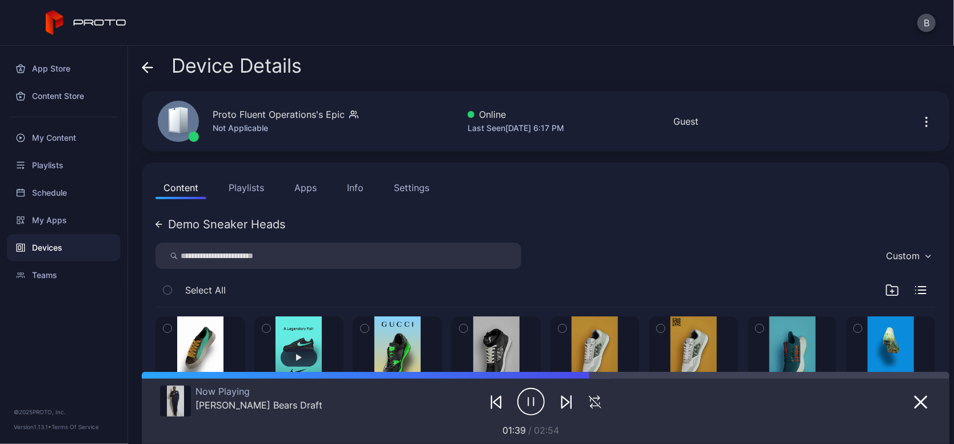
click at [296, 342] on button "button" at bounding box center [299, 357] width 90 height 82
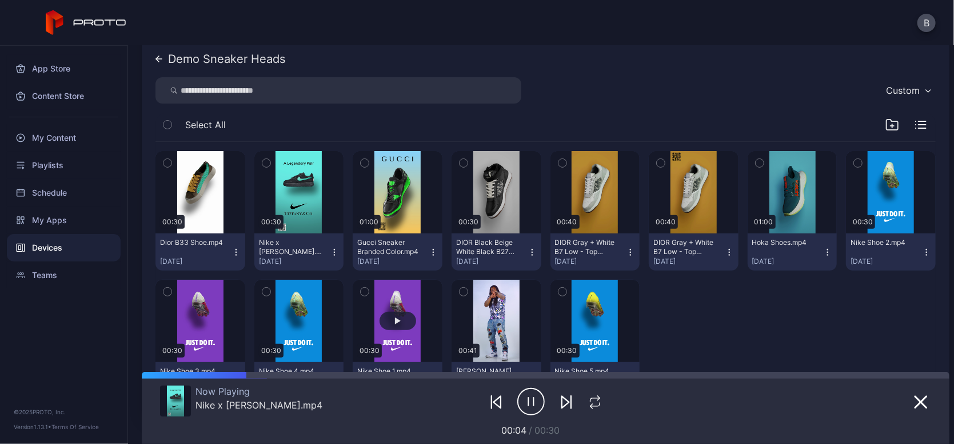
scroll to position [172, 0]
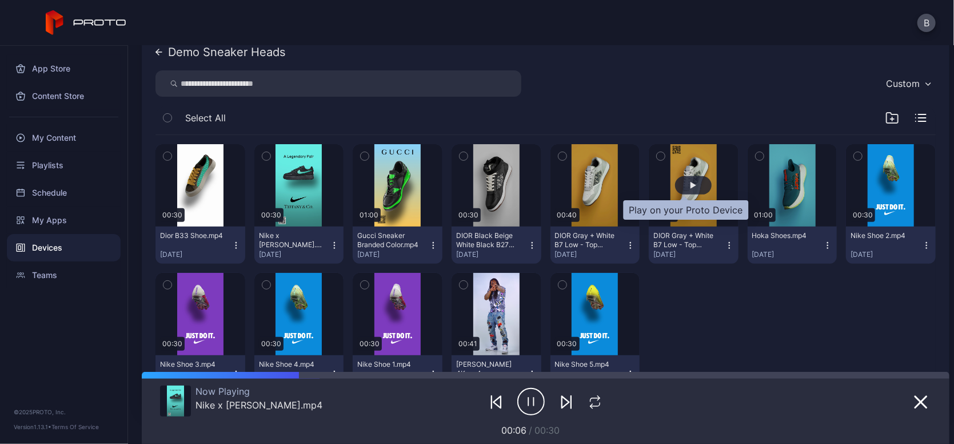
click at [675, 191] on div "button" at bounding box center [693, 185] width 37 height 18
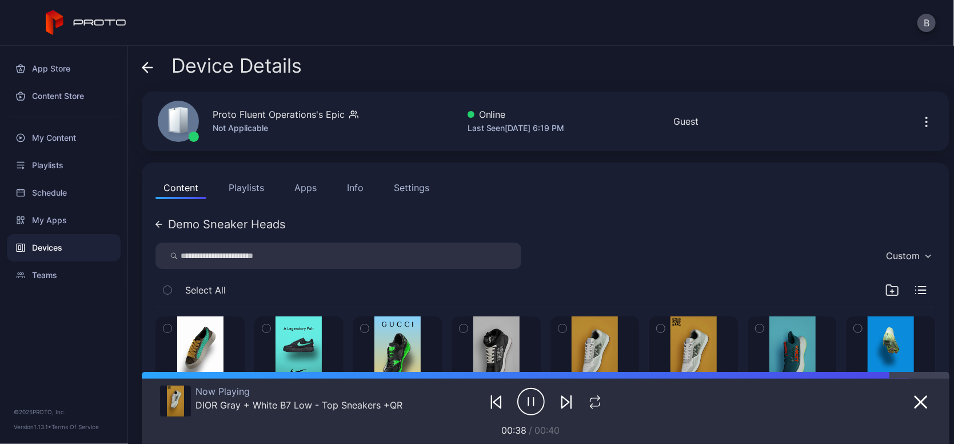
scroll to position [0, 0]
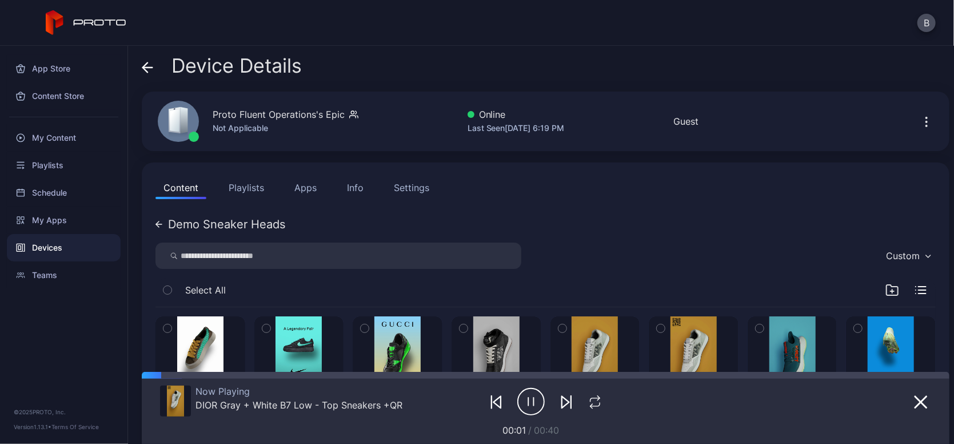
click at [148, 65] on icon at bounding box center [147, 67] width 11 height 11
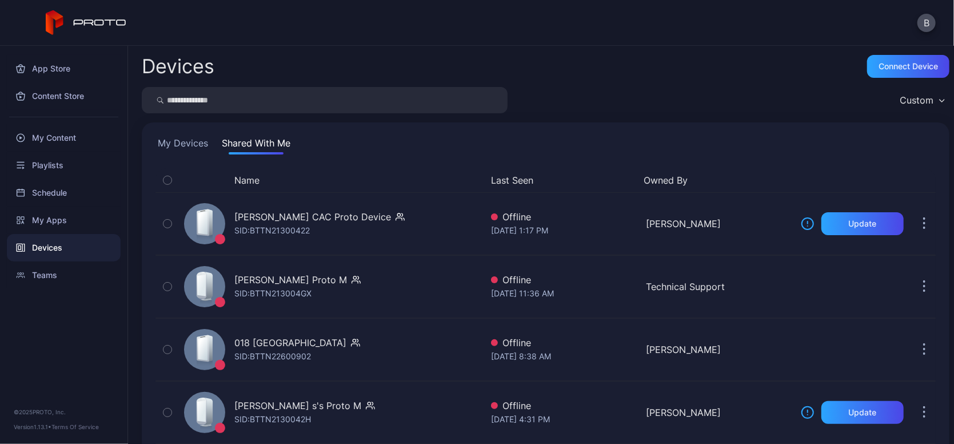
scroll to position [84, 0]
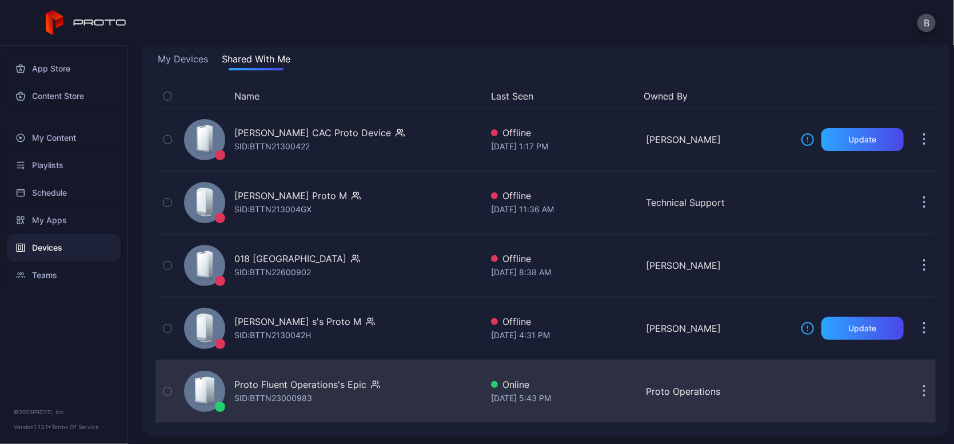
click at [297, 384] on div "Proto Fluent Operations's Epic" at bounding box center [300, 384] width 132 height 14
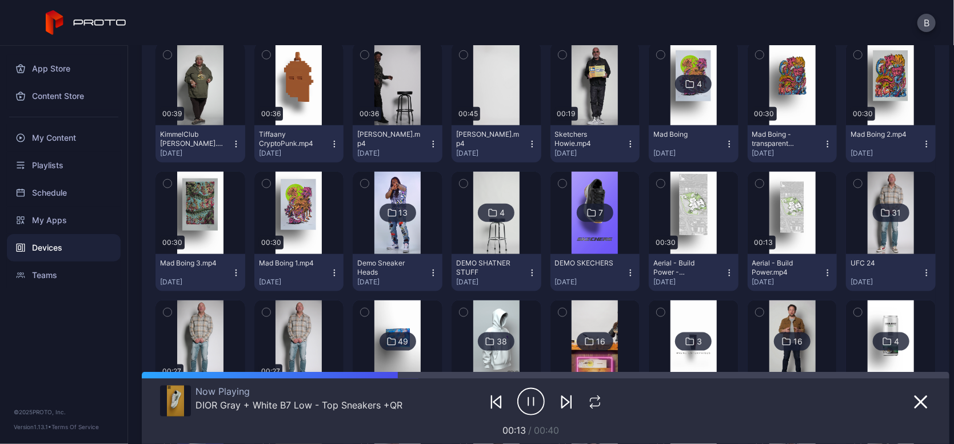
scroll to position [631, 0]
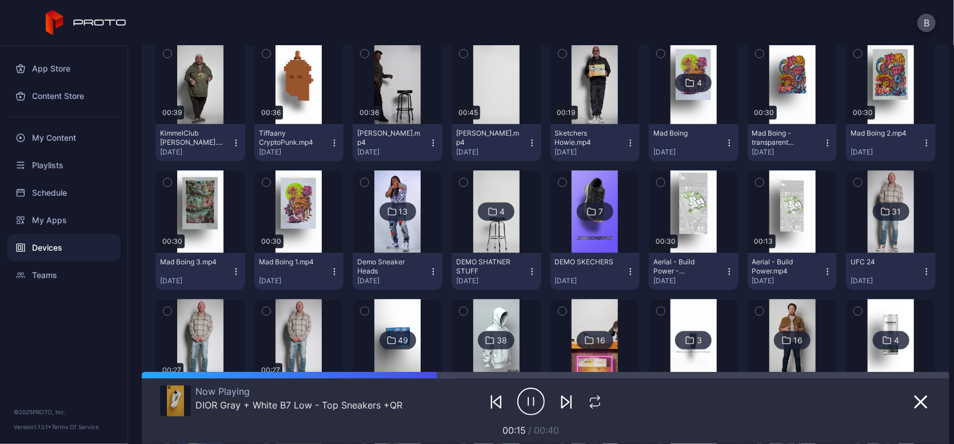
click at [498, 317] on img at bounding box center [496, 340] width 46 height 82
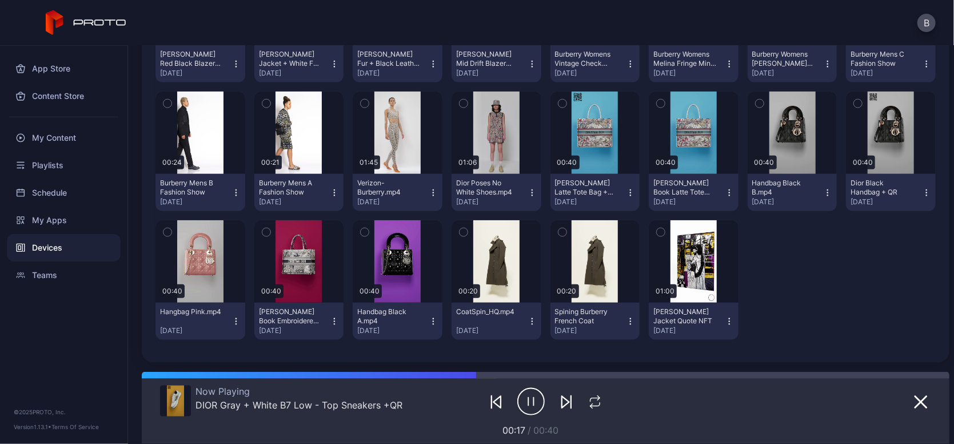
scroll to position [610, 0]
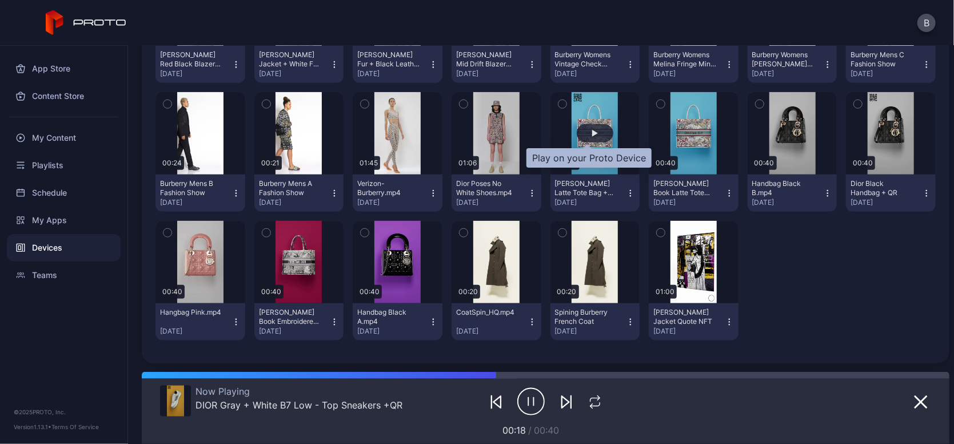
click at [586, 140] on div "button" at bounding box center [595, 133] width 37 height 18
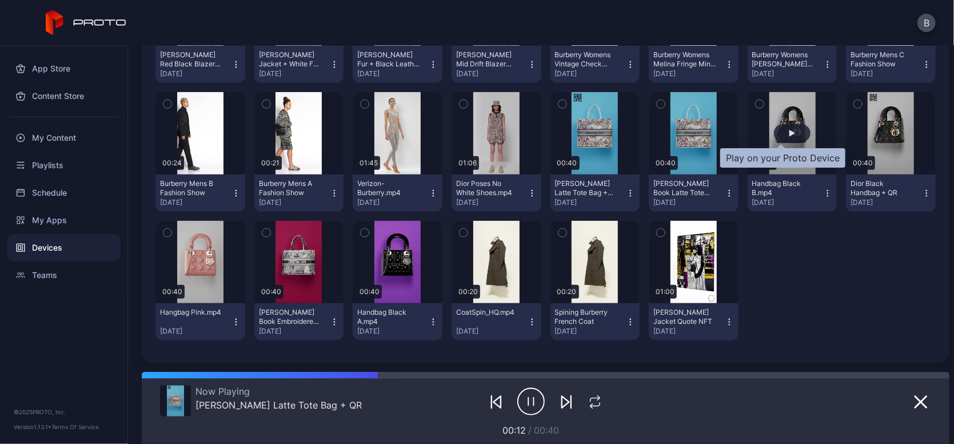
click at [776, 140] on div "button" at bounding box center [792, 133] width 37 height 18
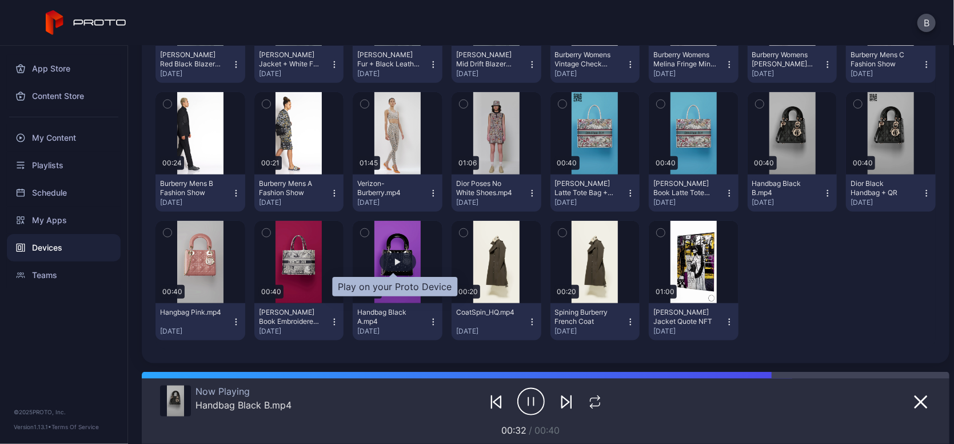
click at [389, 265] on div "button" at bounding box center [398, 262] width 37 height 18
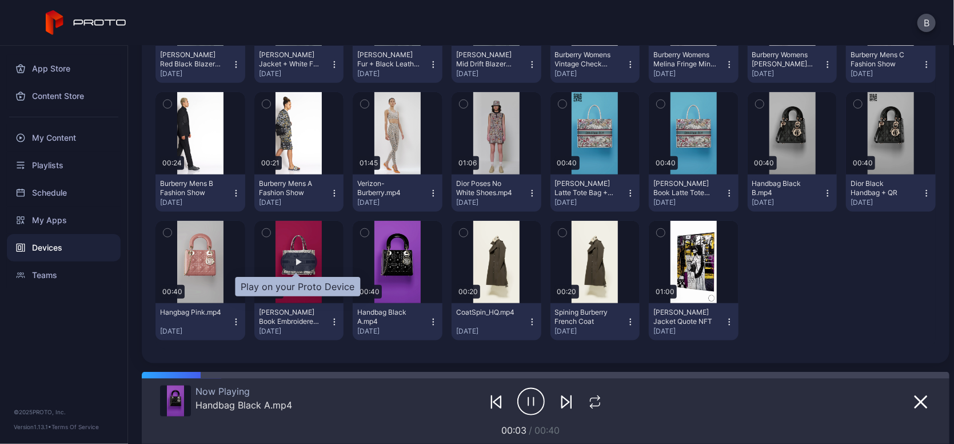
click at [308, 258] on div "button" at bounding box center [299, 262] width 37 height 18
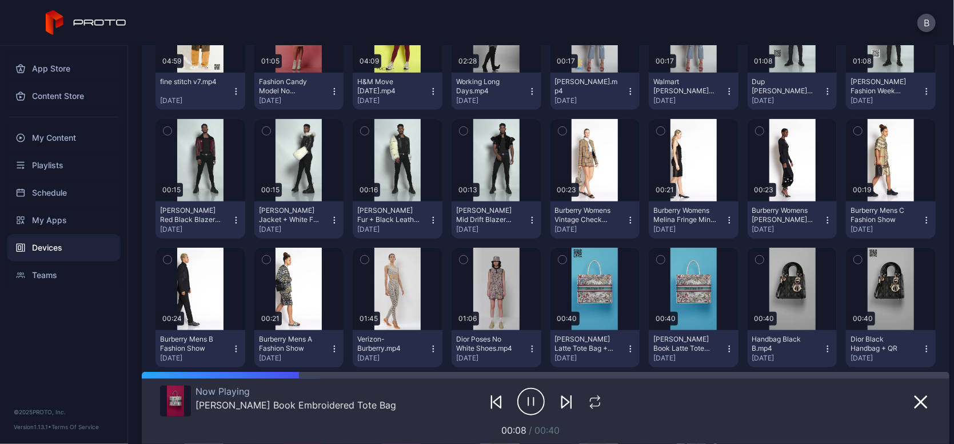
scroll to position [450, 0]
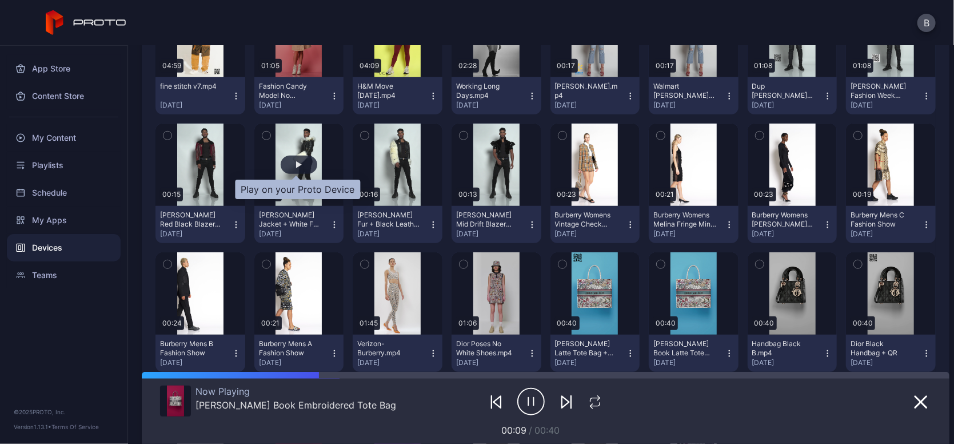
click at [299, 166] on div "button" at bounding box center [299, 164] width 6 height 7
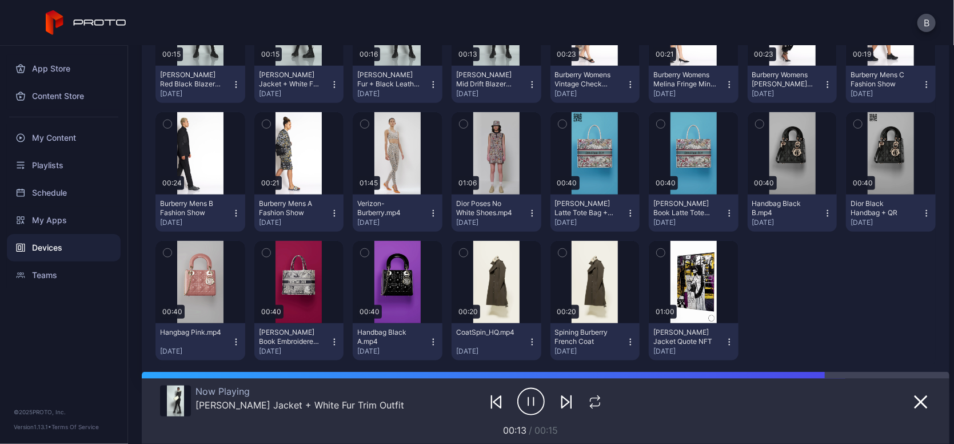
scroll to position [583, 0]
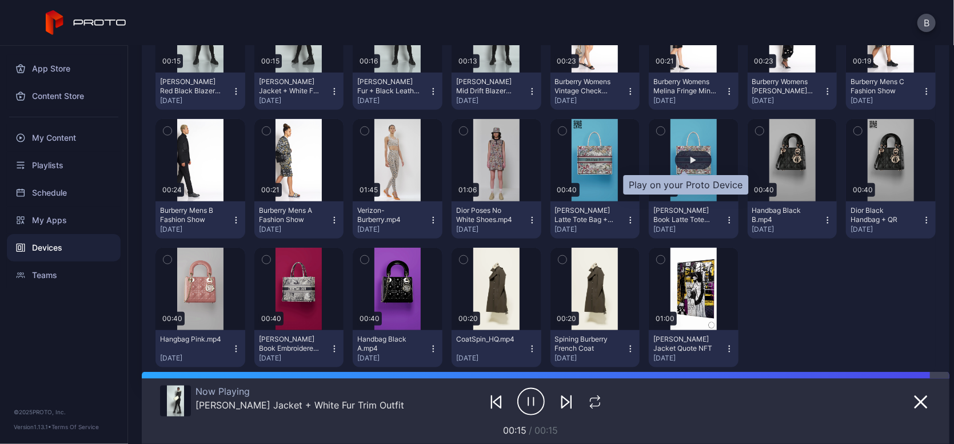
click at [683, 151] on div "button" at bounding box center [693, 160] width 37 height 18
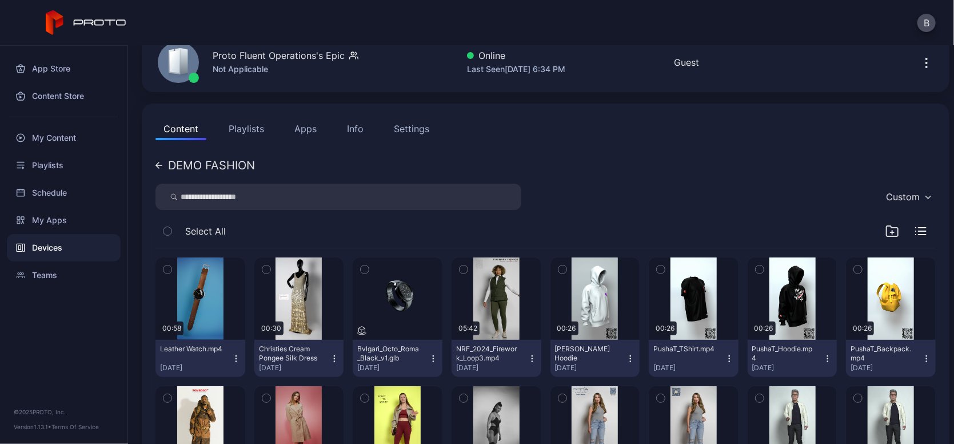
scroll to position [58, 0]
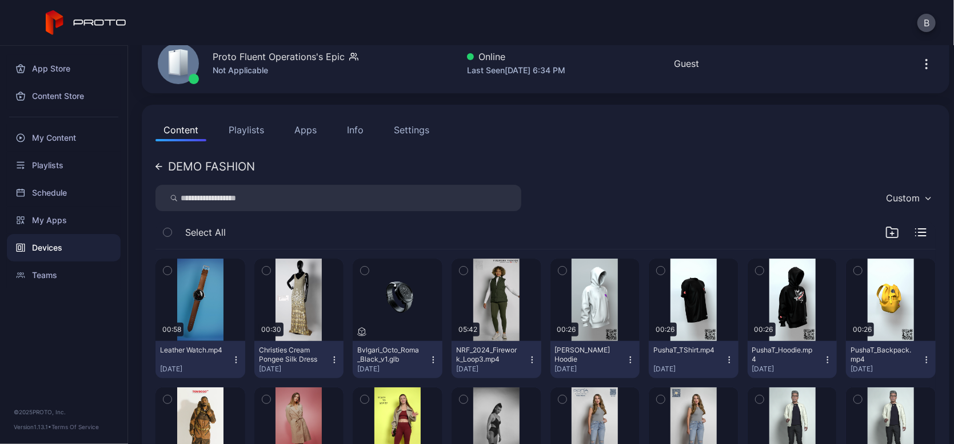
click at [234, 167] on div "DEMO FASHION" at bounding box center [211, 166] width 87 height 11
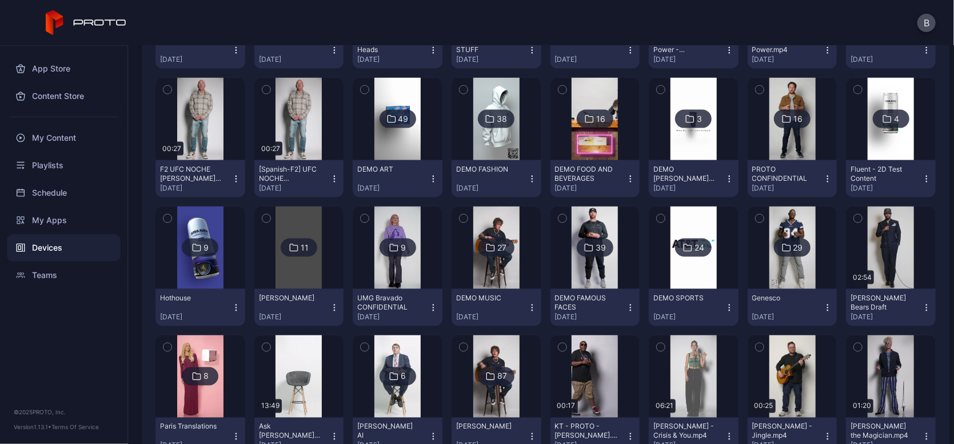
scroll to position [850, 0]
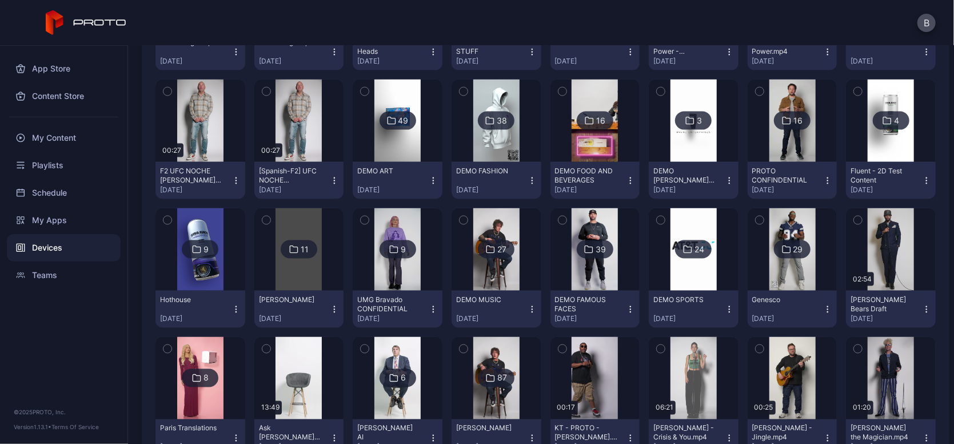
click at [500, 269] on img at bounding box center [496, 249] width 46 height 82
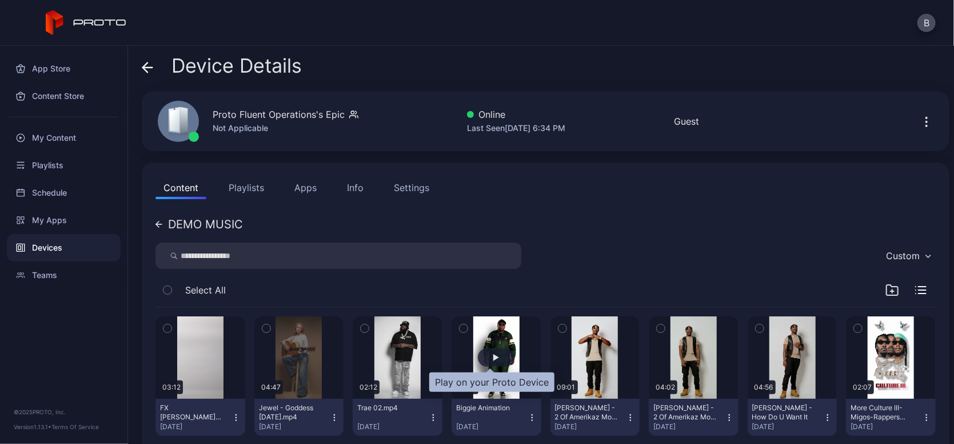
click at [494, 356] on div "button" at bounding box center [497, 357] width 6 height 7
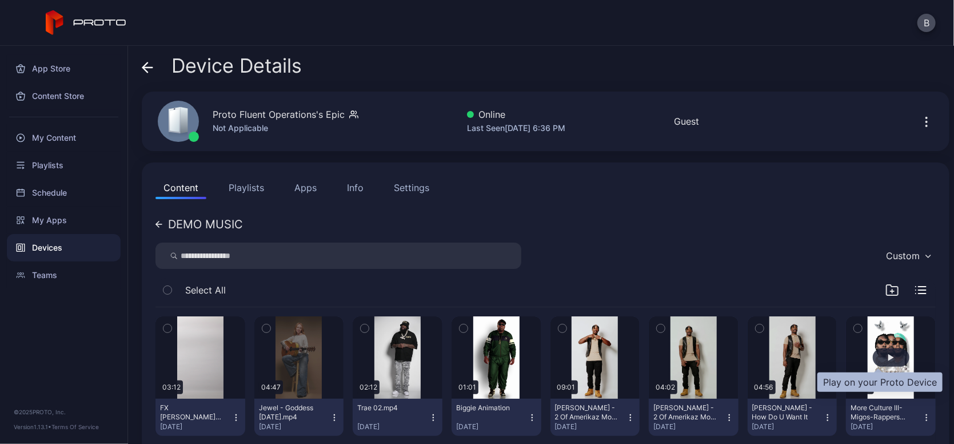
click at [873, 360] on div "button" at bounding box center [891, 357] width 37 height 18
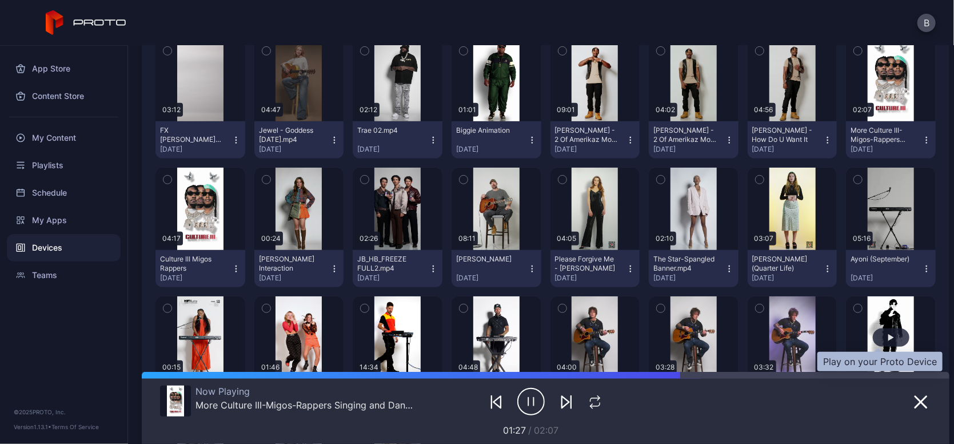
click at [876, 329] on div "button" at bounding box center [891, 337] width 37 height 18
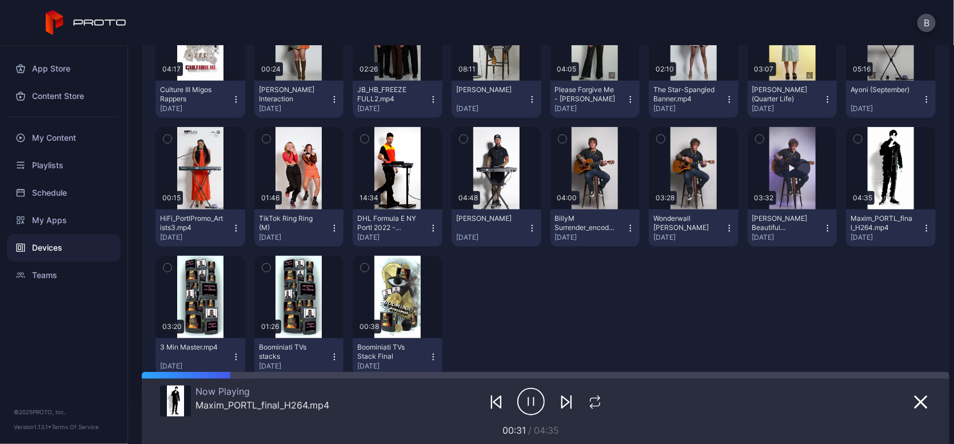
scroll to position [453, 0]
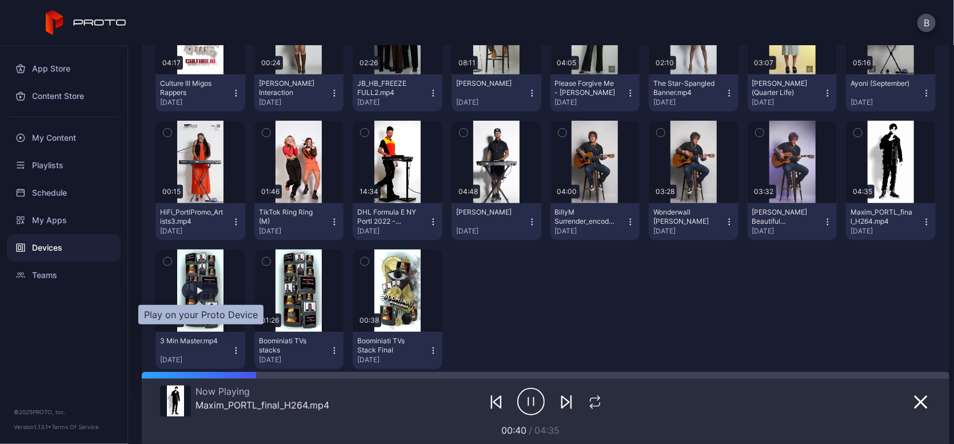
click at [196, 288] on div "button" at bounding box center [200, 290] width 37 height 18
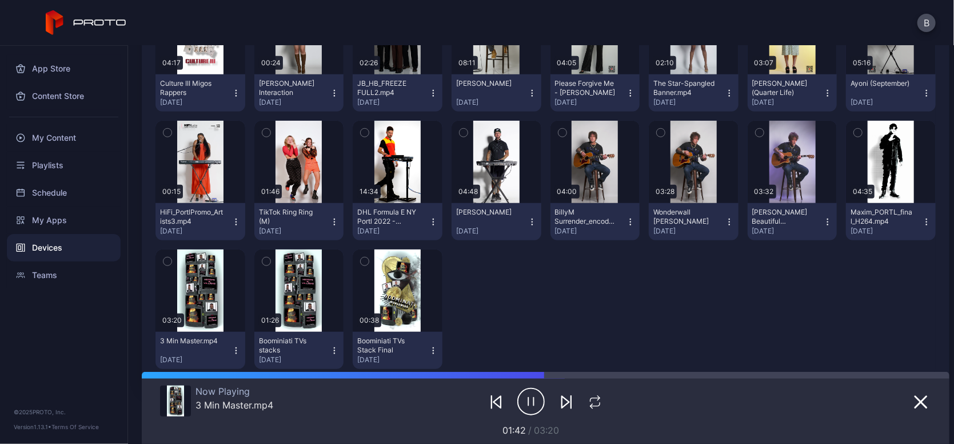
click at [527, 401] on icon "button" at bounding box center [531, 401] width 27 height 29
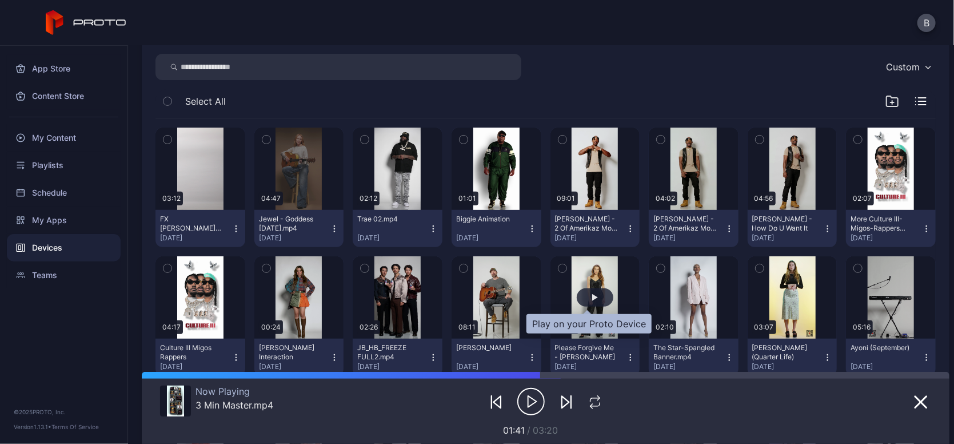
scroll to position [184, 0]
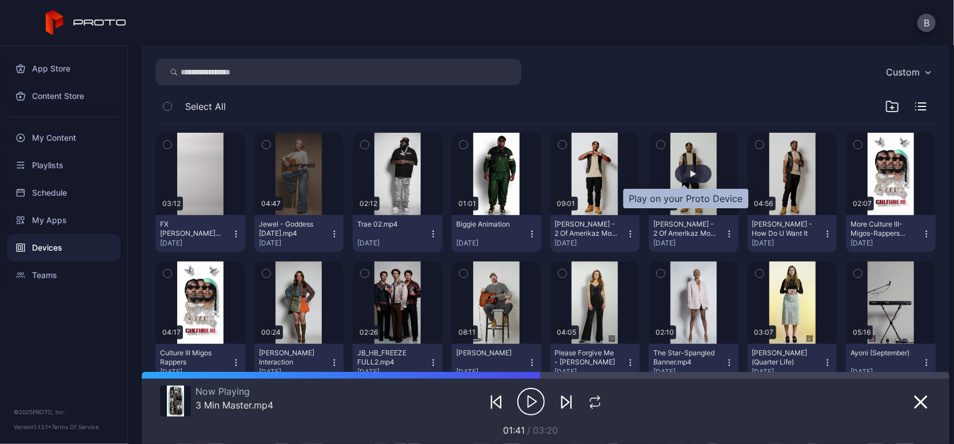
click at [688, 173] on div "button" at bounding box center [693, 174] width 37 height 18
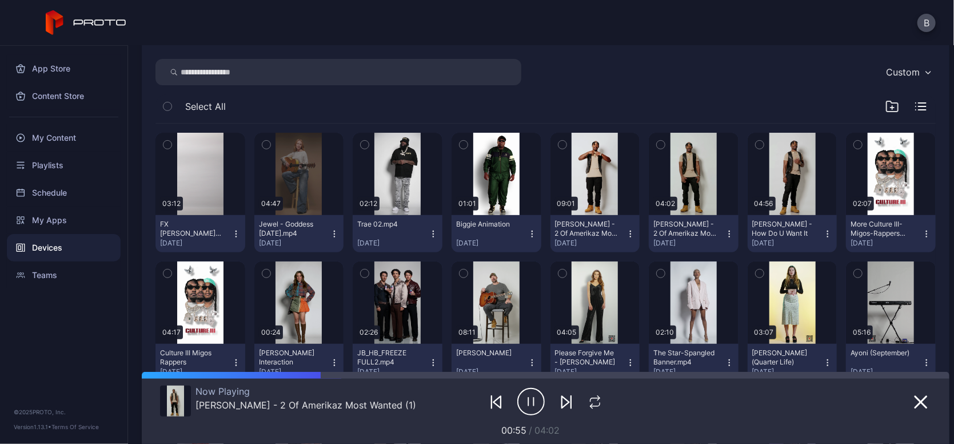
click at [526, 403] on icon "button" at bounding box center [531, 401] width 27 height 29
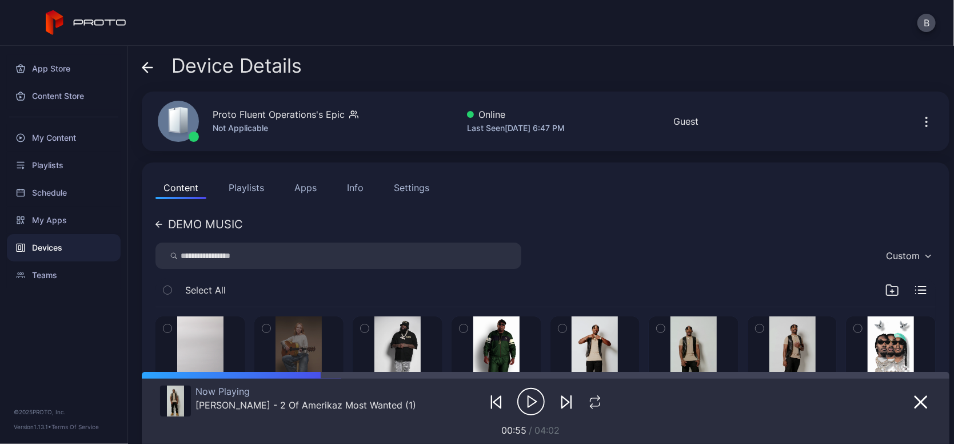
scroll to position [0, 0]
click at [200, 218] on div "DEMO MUSIC" at bounding box center [205, 223] width 75 height 11
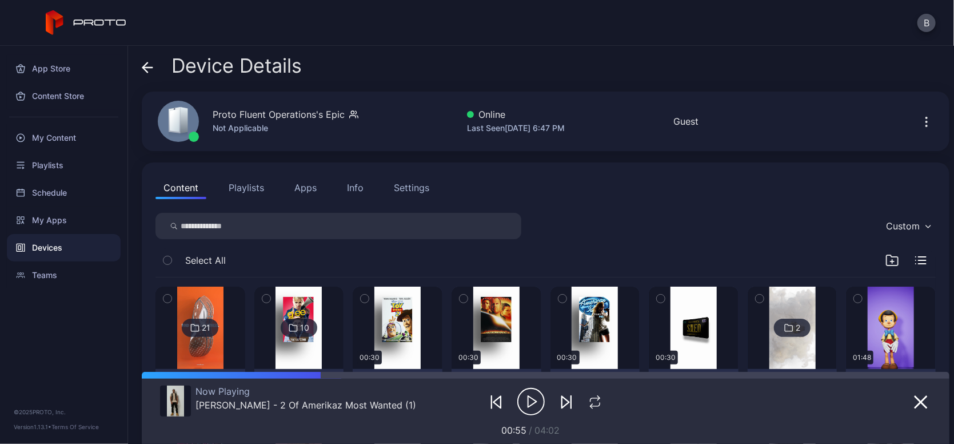
scroll to position [849, 0]
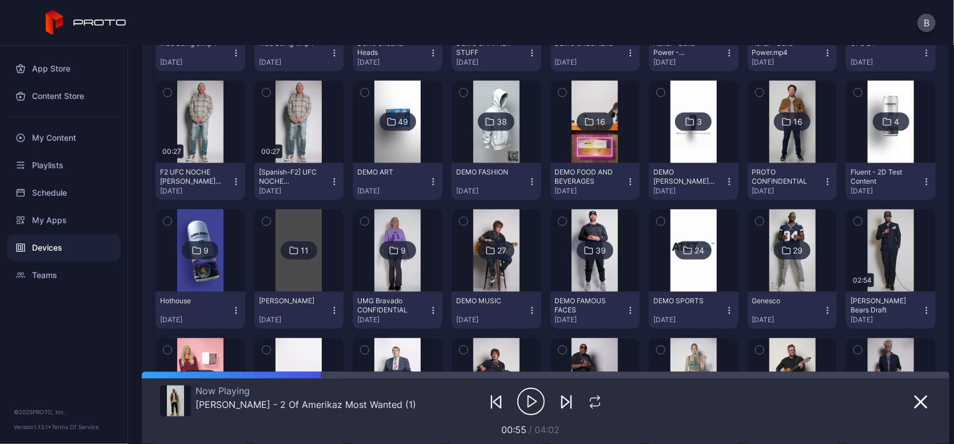
click at [298, 284] on img at bounding box center [299, 250] width 46 height 82
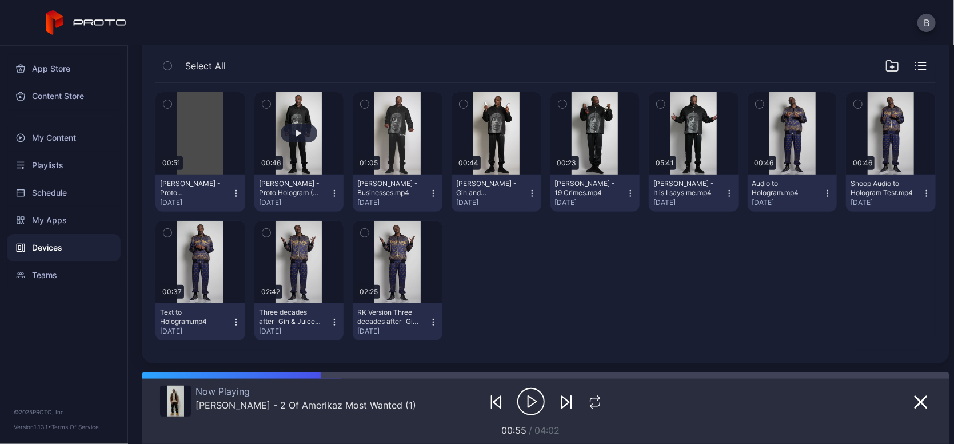
scroll to position [224, 0]
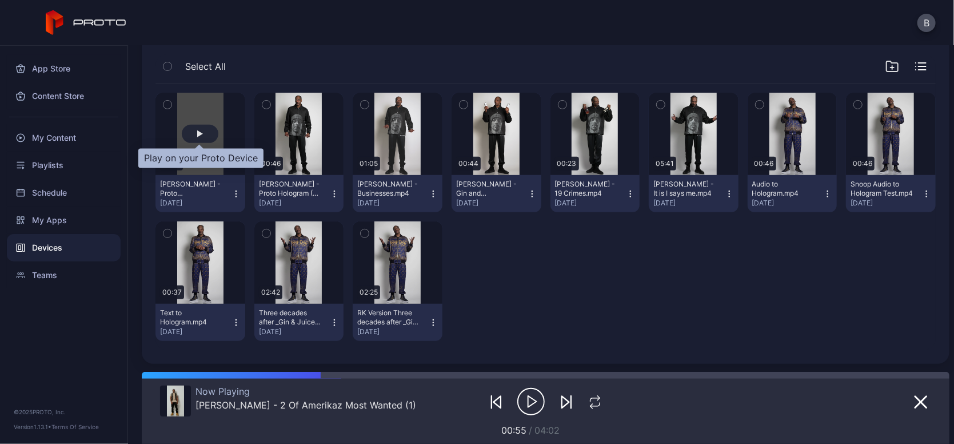
click at [208, 130] on div "button" at bounding box center [200, 134] width 37 height 18
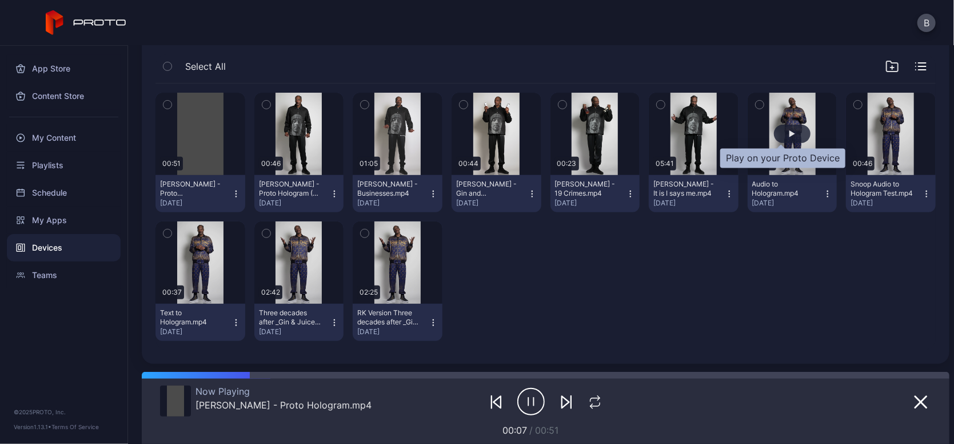
click at [790, 131] on div "button" at bounding box center [793, 133] width 6 height 7
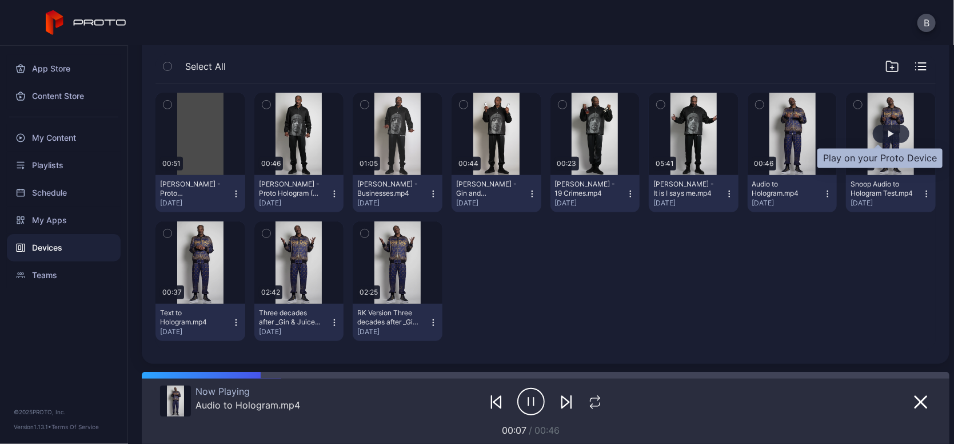
click at [889, 136] on div "button" at bounding box center [892, 133] width 6 height 7
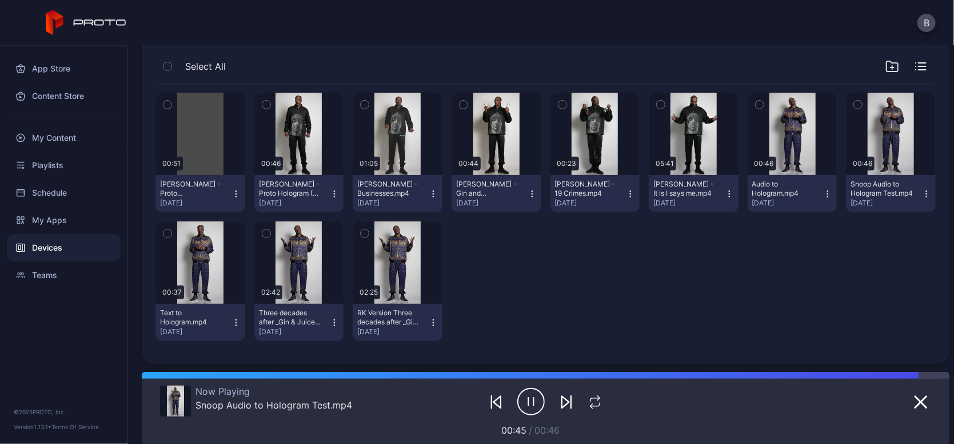
click at [524, 405] on icon "button" at bounding box center [531, 401] width 27 height 29
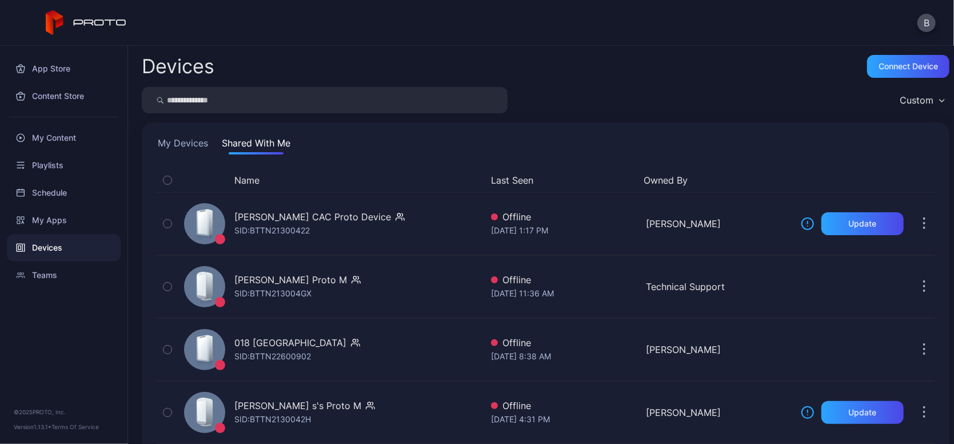
scroll to position [83, 0]
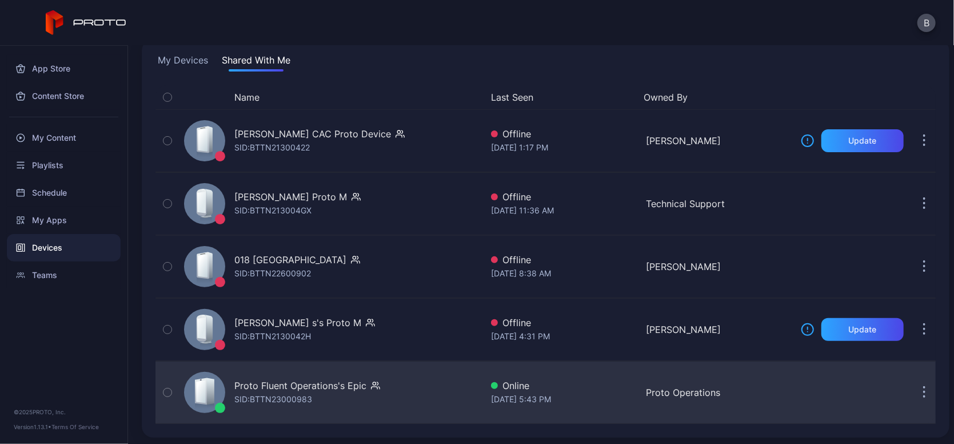
click at [281, 387] on div "Proto Fluent Operations's Epic" at bounding box center [300, 386] width 132 height 14
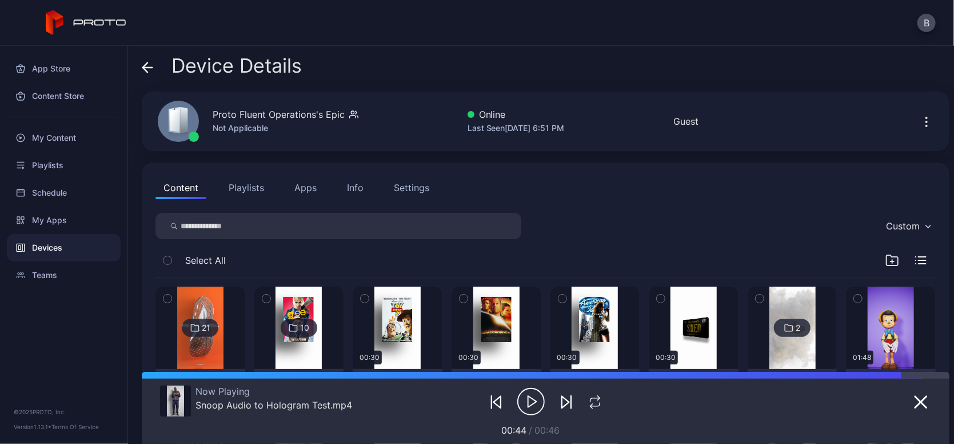
click at [307, 192] on button "Apps" at bounding box center [305, 187] width 38 height 23
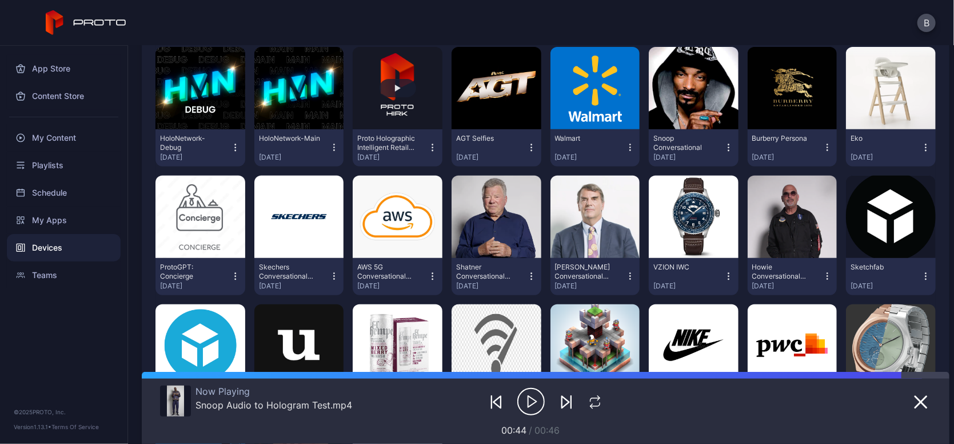
scroll to position [252, 0]
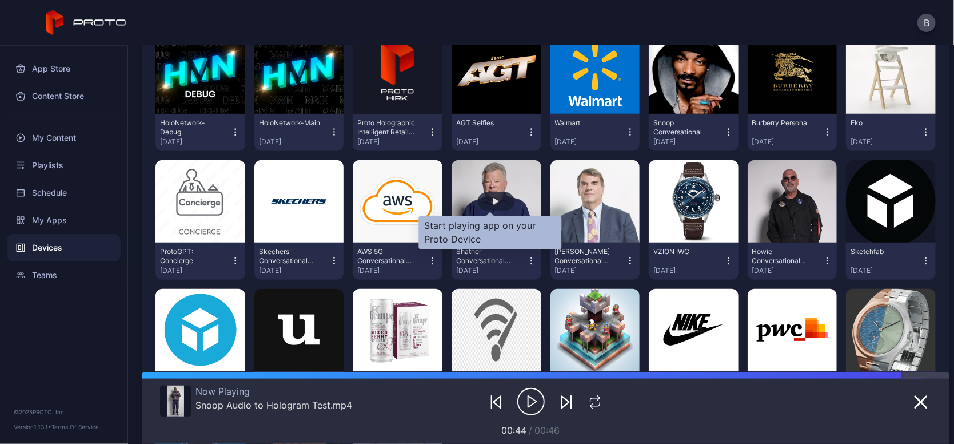
click at [494, 201] on div "button" at bounding box center [497, 201] width 6 height 7
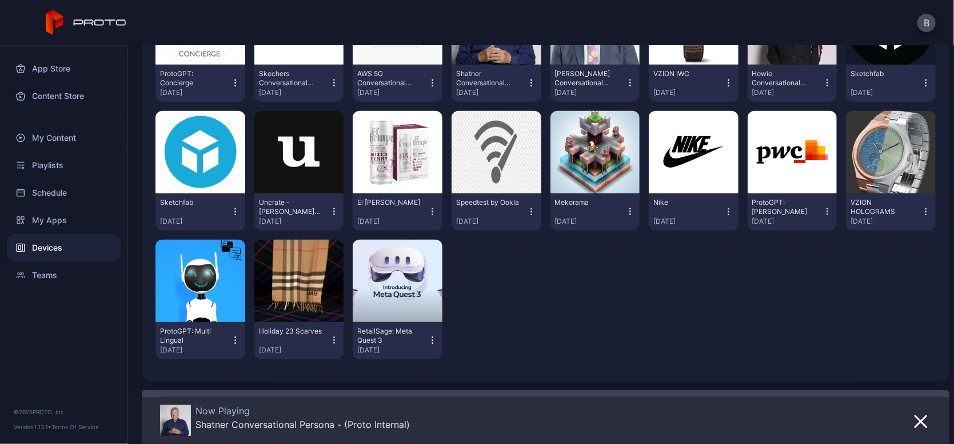
scroll to position [0, 0]
